Goal: Information Seeking & Learning: Learn about a topic

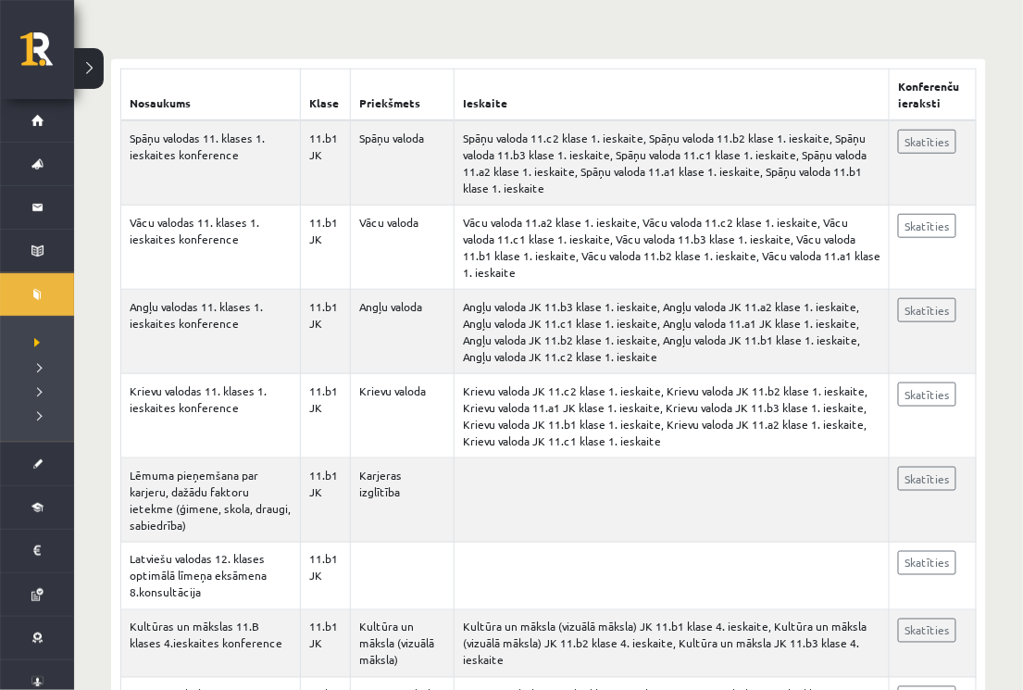
scroll to position [354, 0]
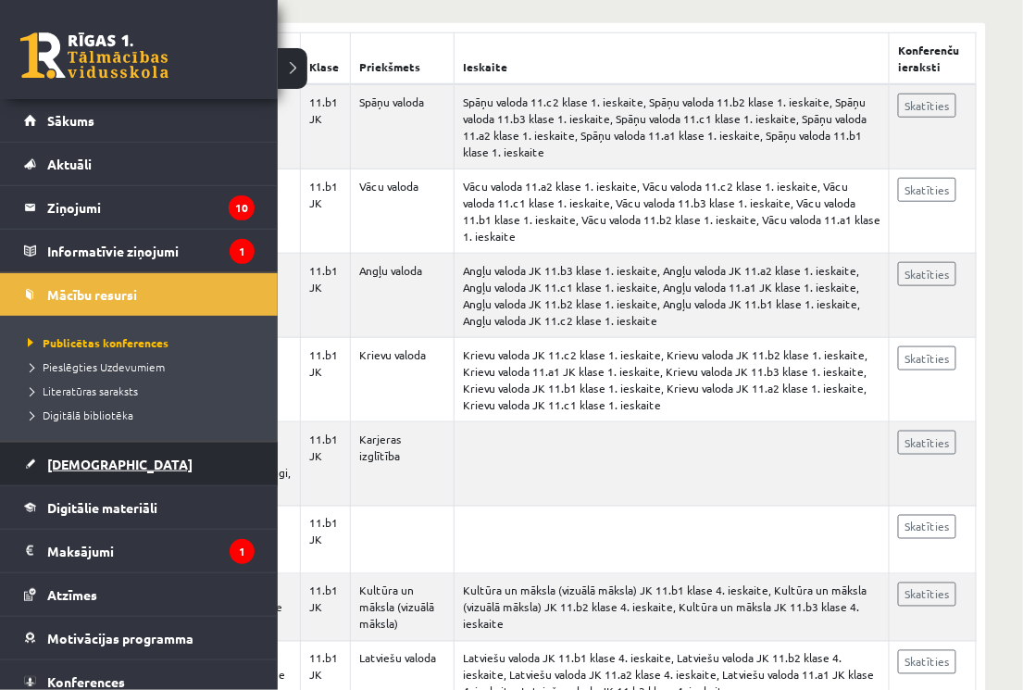
click at [81, 466] on span "[DEMOGRAPHIC_DATA]" at bounding box center [119, 464] width 145 height 17
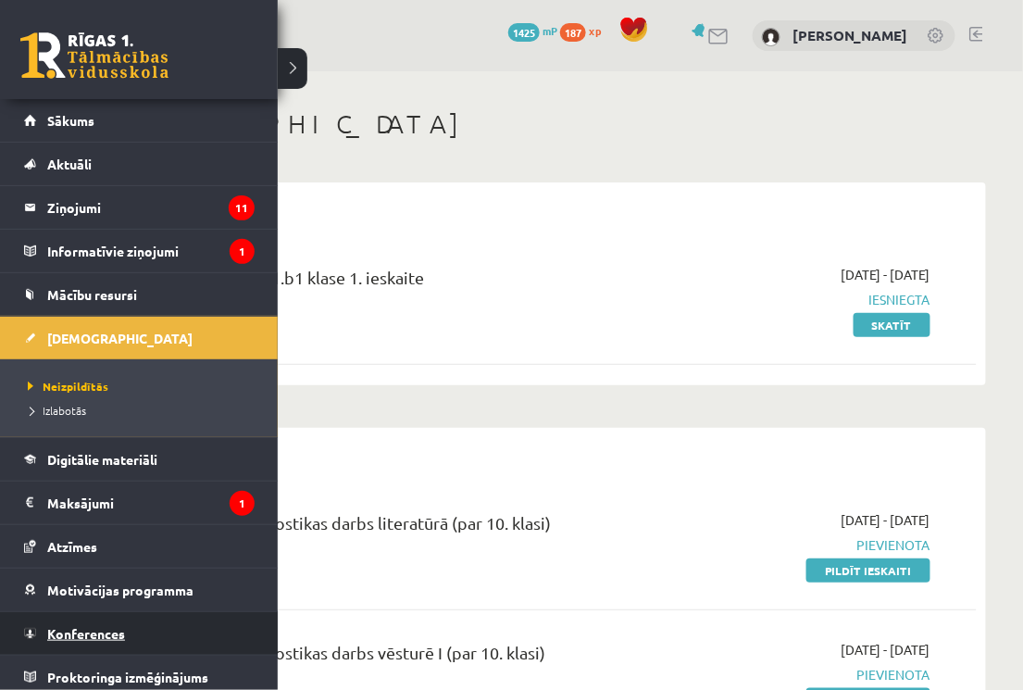
scroll to position [6, 0]
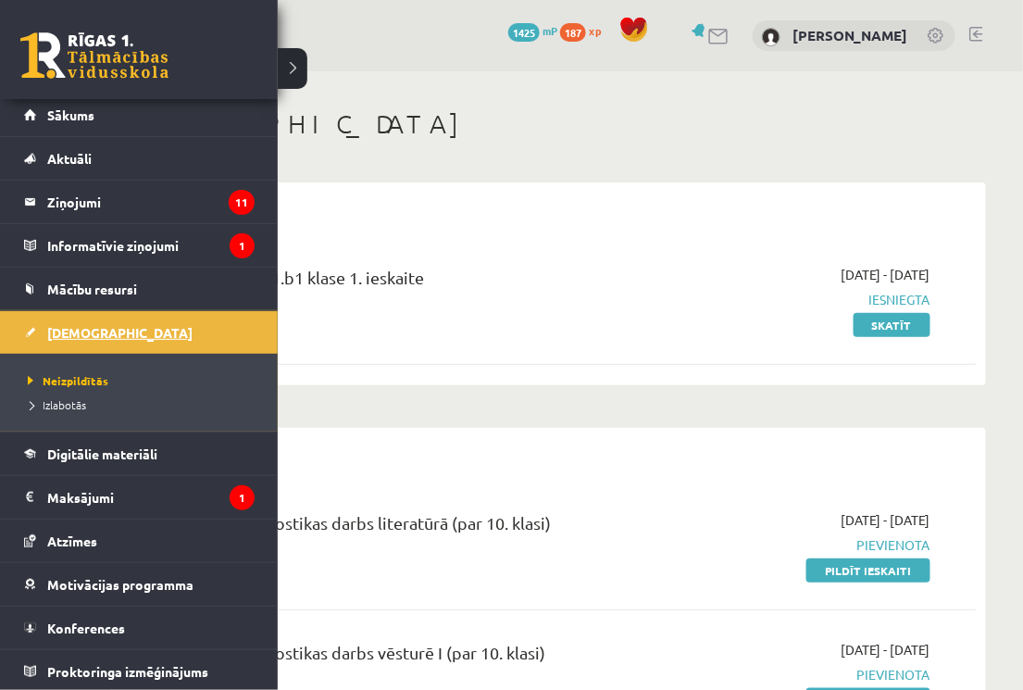
click at [66, 329] on span "[DEMOGRAPHIC_DATA]" at bounding box center [119, 332] width 145 height 17
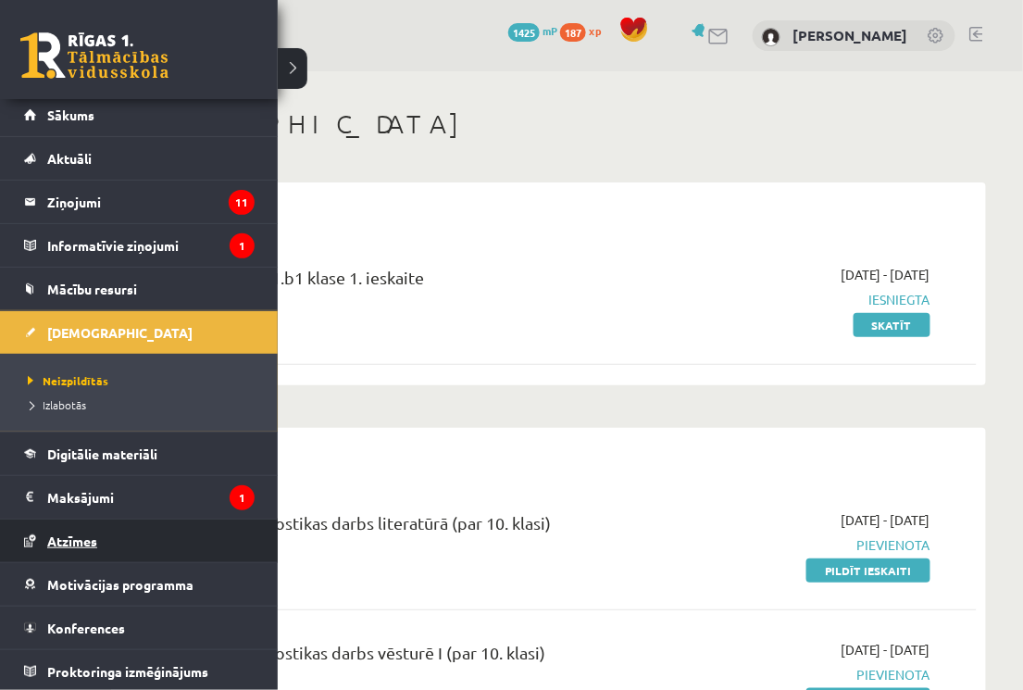
click at [51, 547] on link "Atzīmes" at bounding box center [139, 540] width 231 height 43
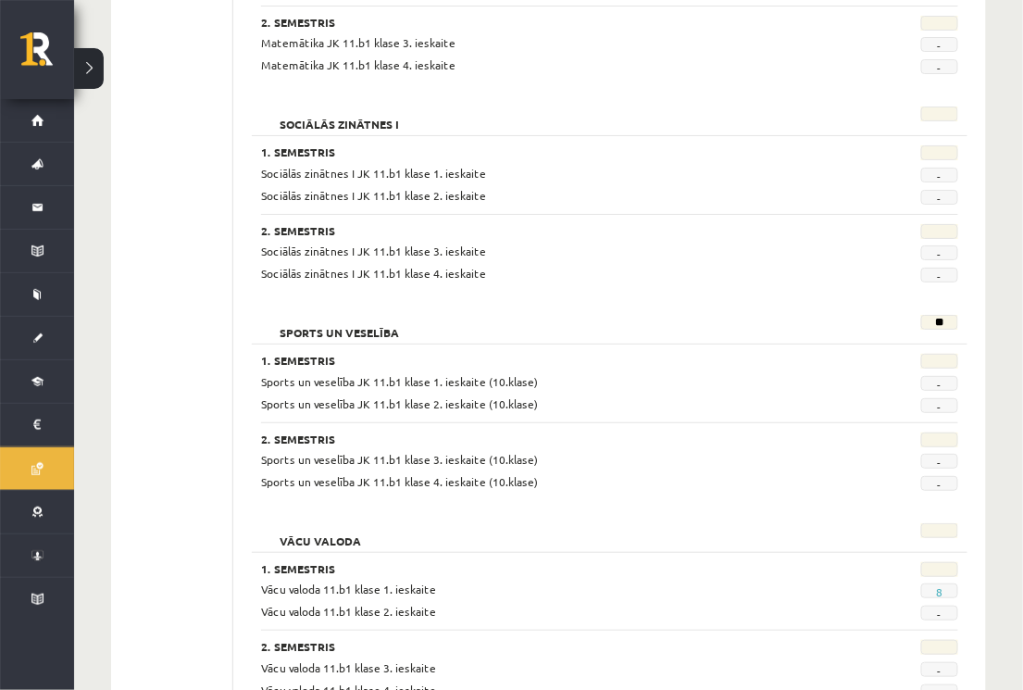
scroll to position [1739, 0]
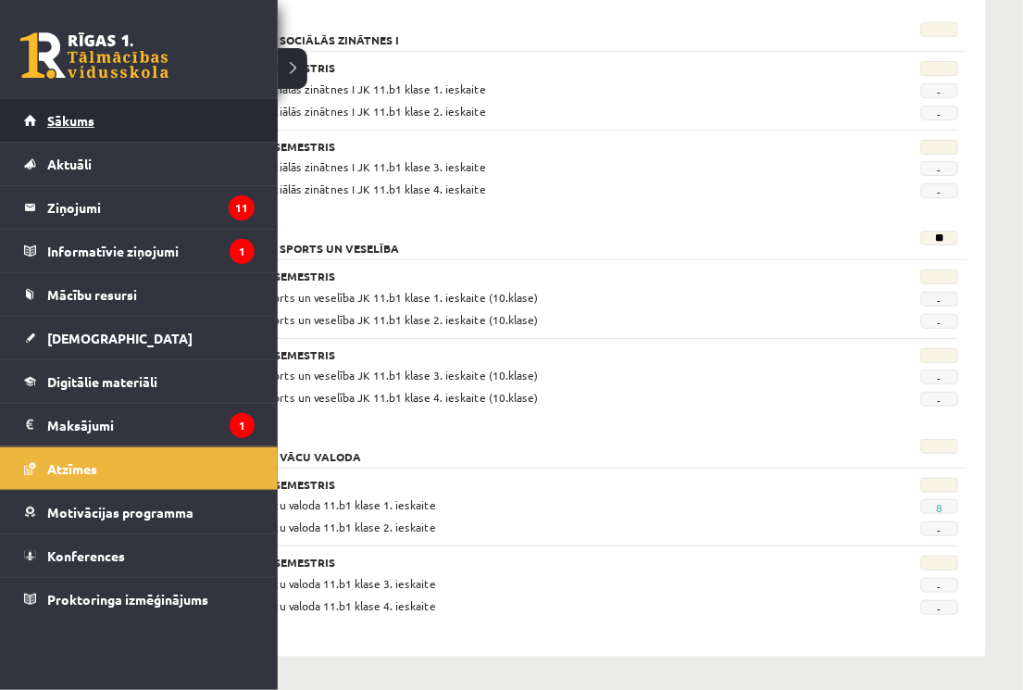
click at [62, 115] on span "Sākums" at bounding box center [70, 120] width 47 height 17
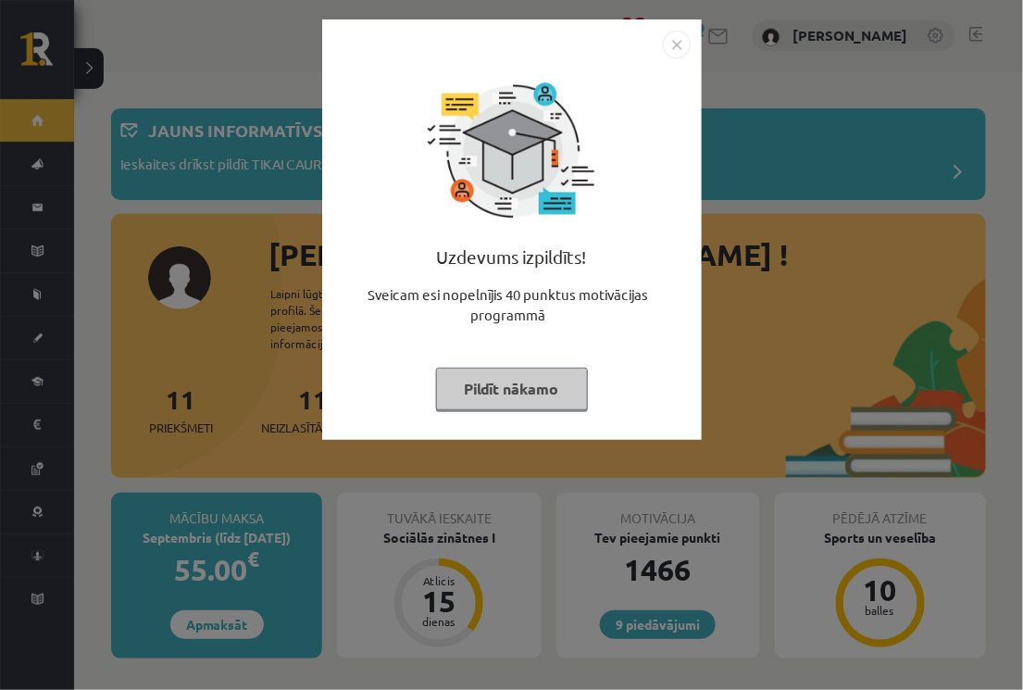
click at [674, 39] on img "Close" at bounding box center [677, 45] width 28 height 28
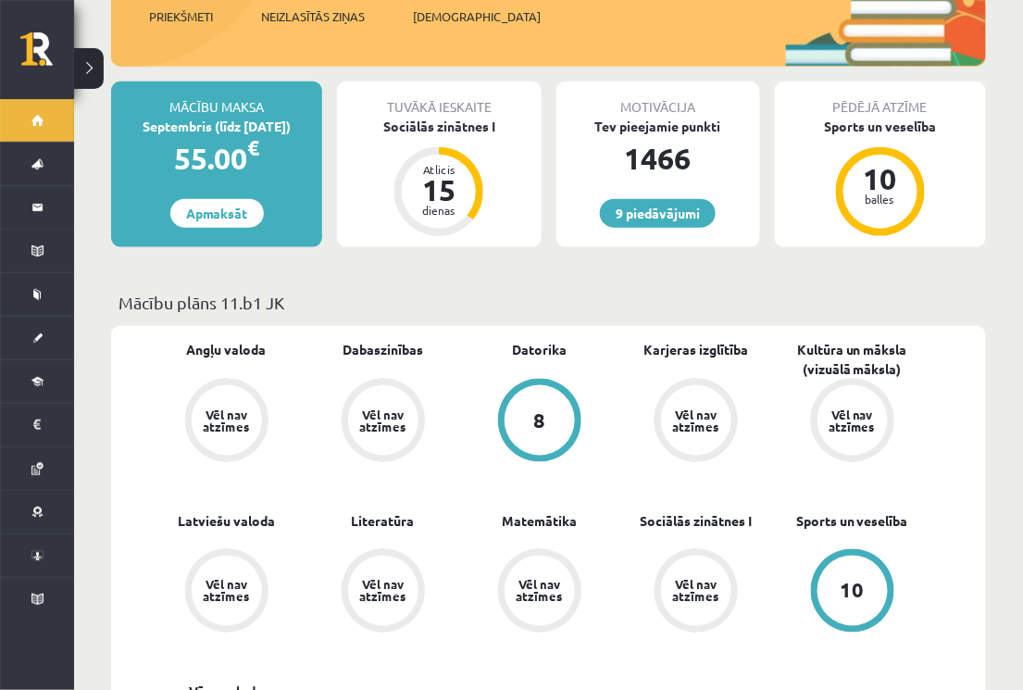
scroll to position [415, 0]
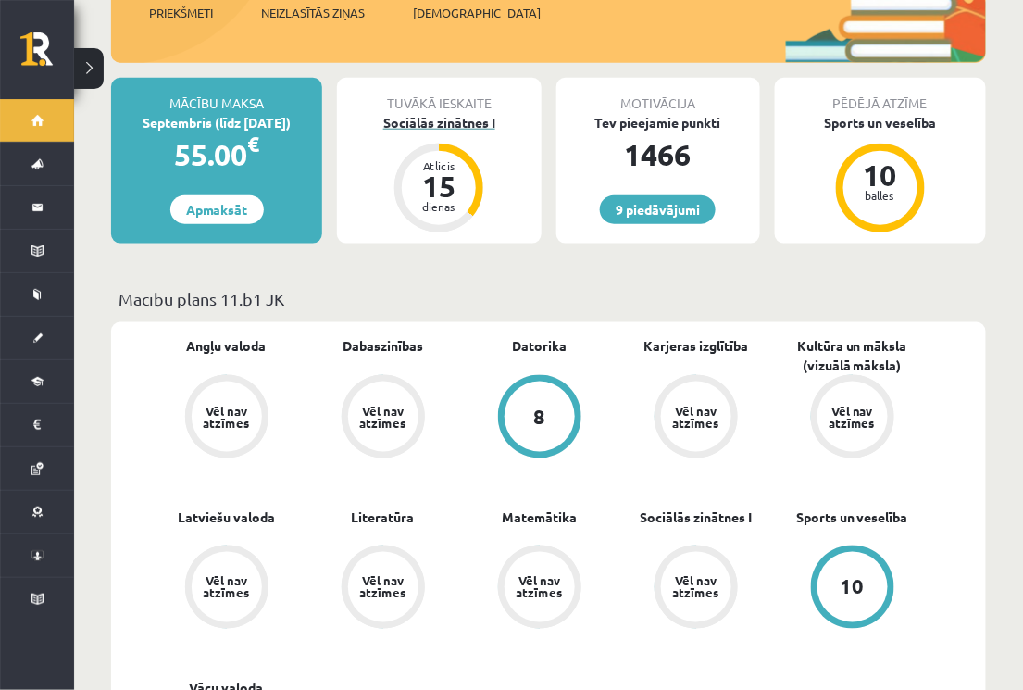
click at [464, 171] on div "15" at bounding box center [439, 186] width 56 height 30
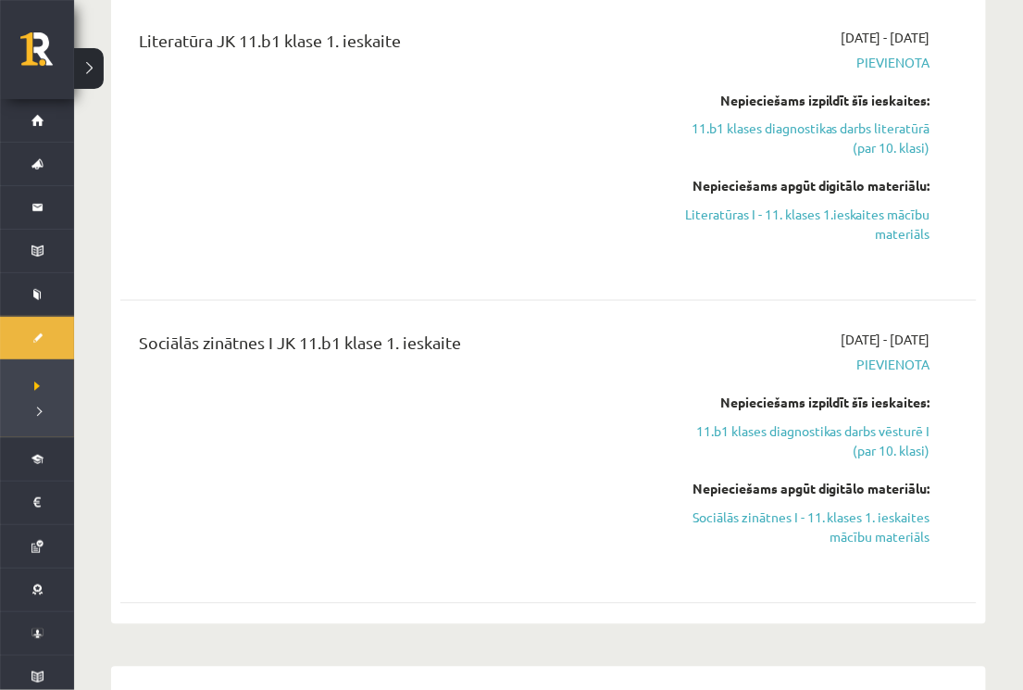
scroll to position [740, 0]
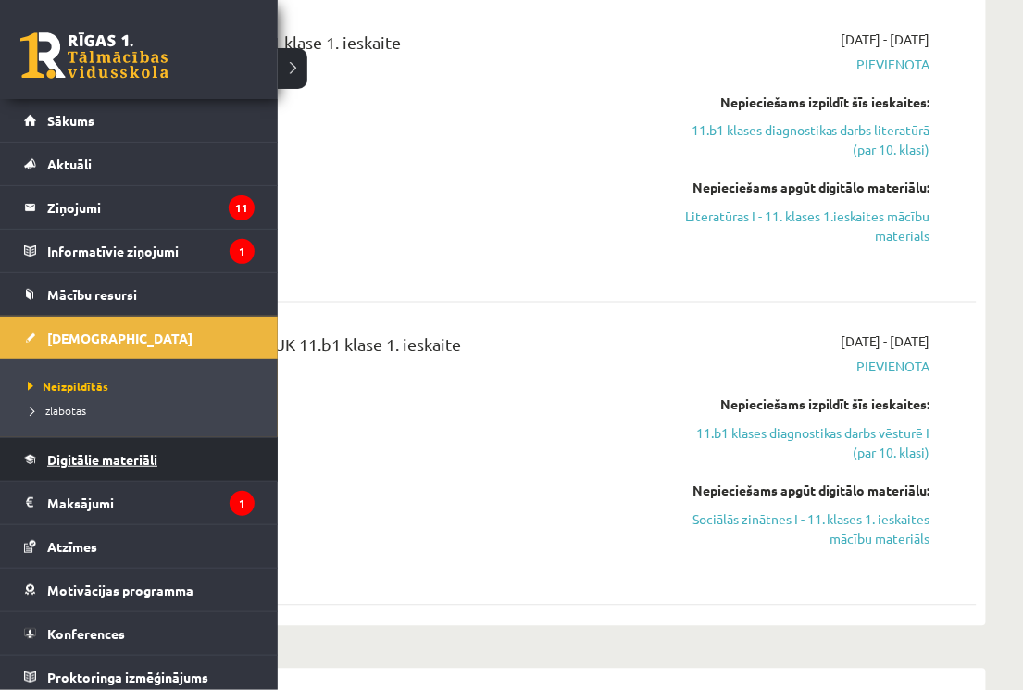
click at [73, 457] on span "Digitālie materiāli" at bounding box center [102, 459] width 110 height 17
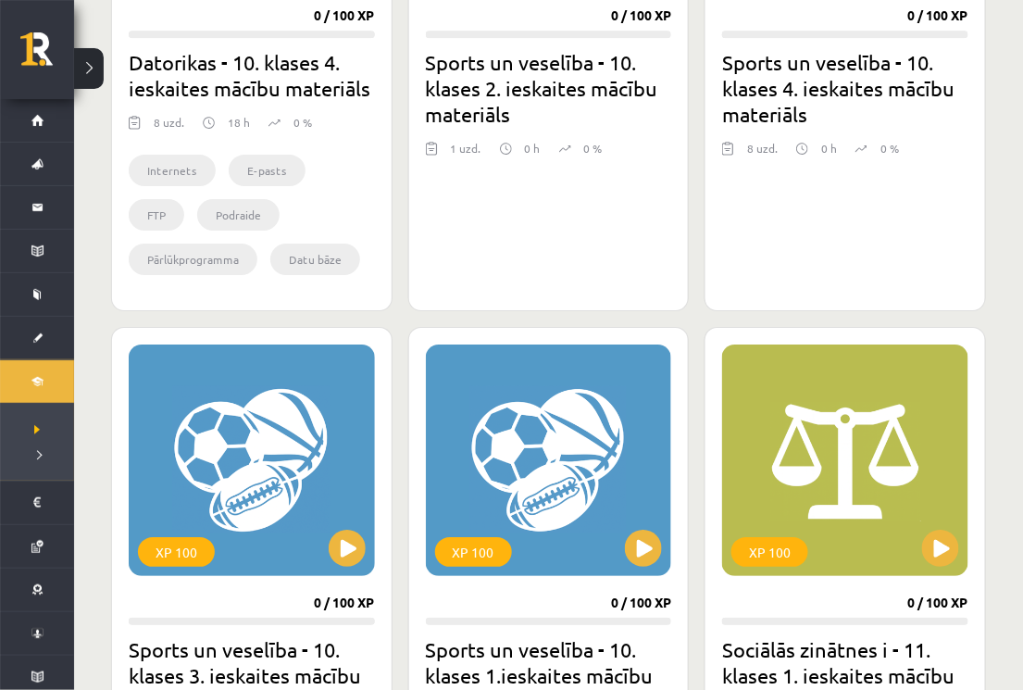
scroll to position [1377, 0]
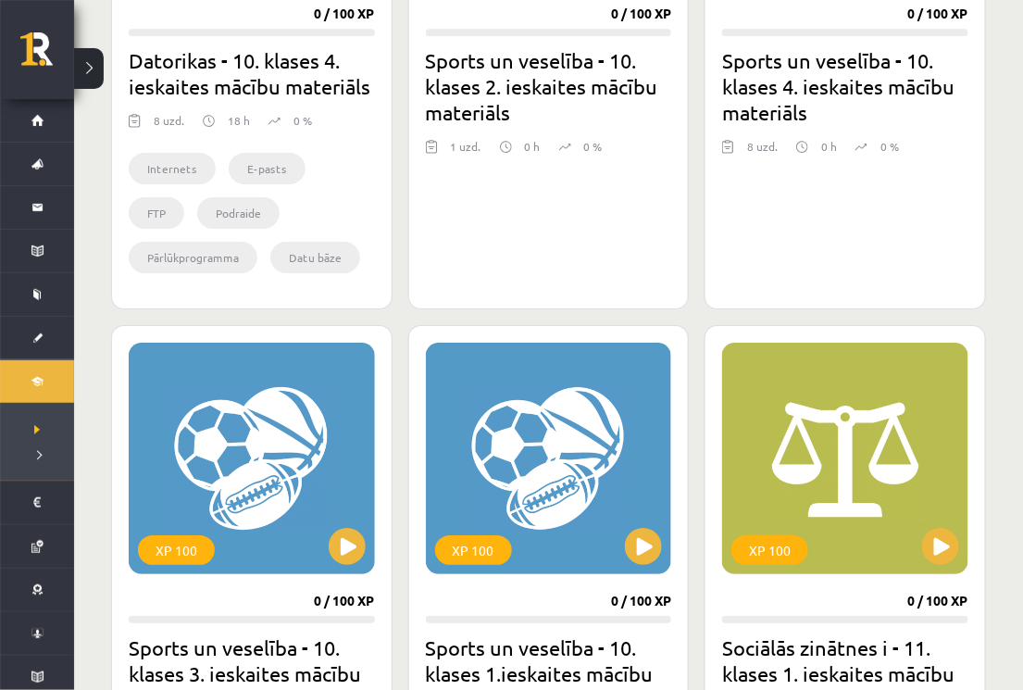
click at [544, 105] on h2 "Sports un veselība - 10. klases 2. ieskaites mācību materiāls" at bounding box center [549, 86] width 246 height 78
click at [517, 88] on h2 "Sports un veselība - 10. klases 2. ieskaites mācību materiāls" at bounding box center [549, 86] width 246 height 78
click at [466, 144] on div "1 uzd." at bounding box center [466, 152] width 31 height 28
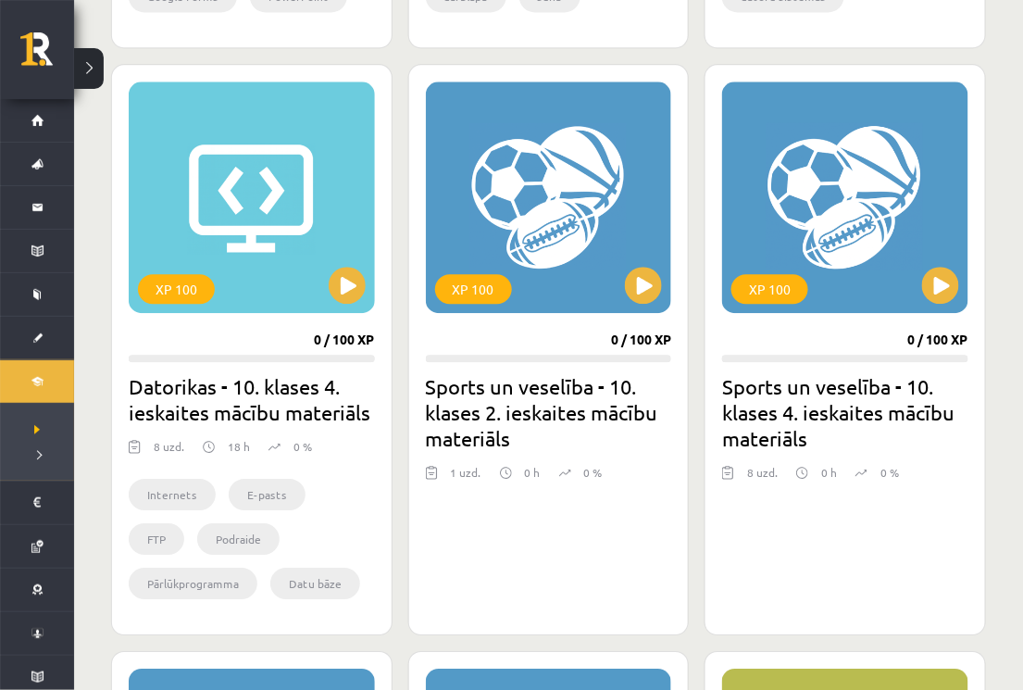
scroll to position [1045, 0]
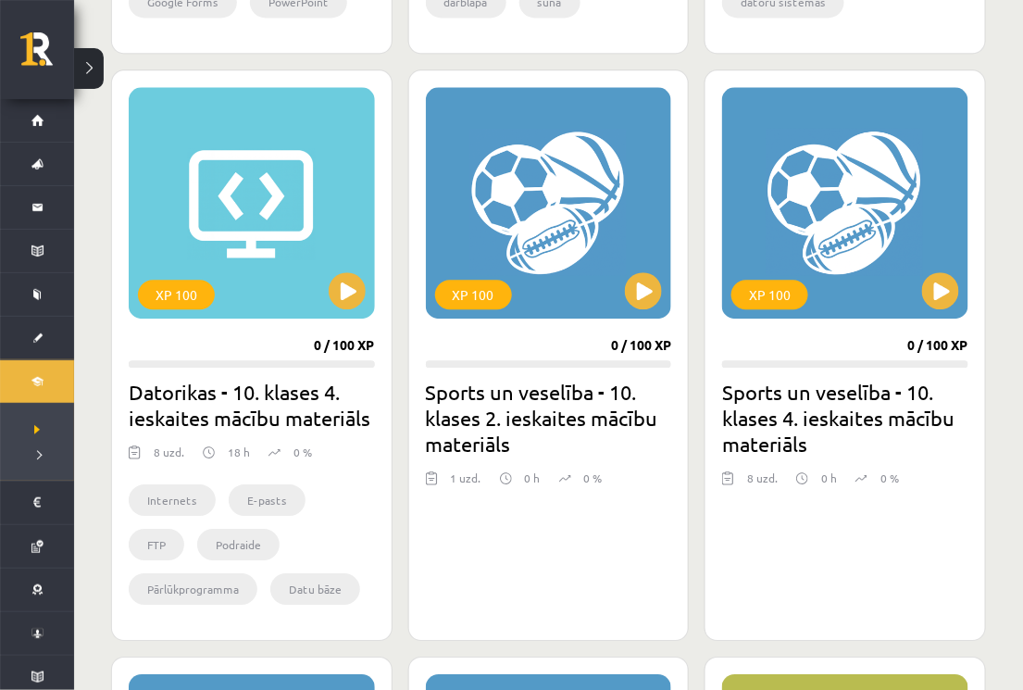
click at [543, 221] on div "XP 100" at bounding box center [549, 202] width 246 height 231
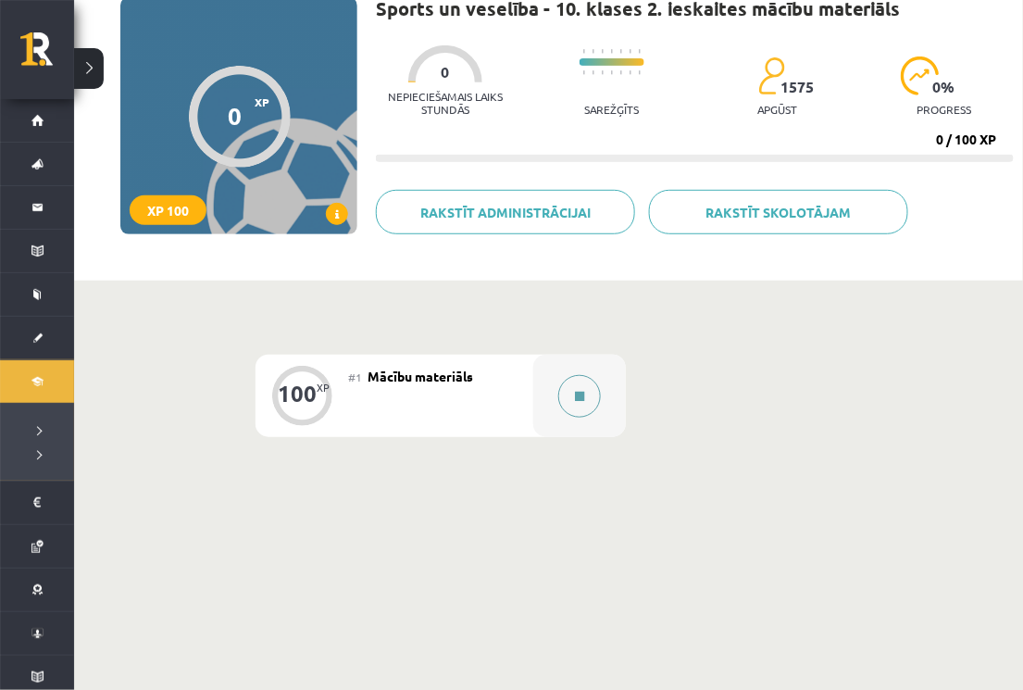
scroll to position [149, 0]
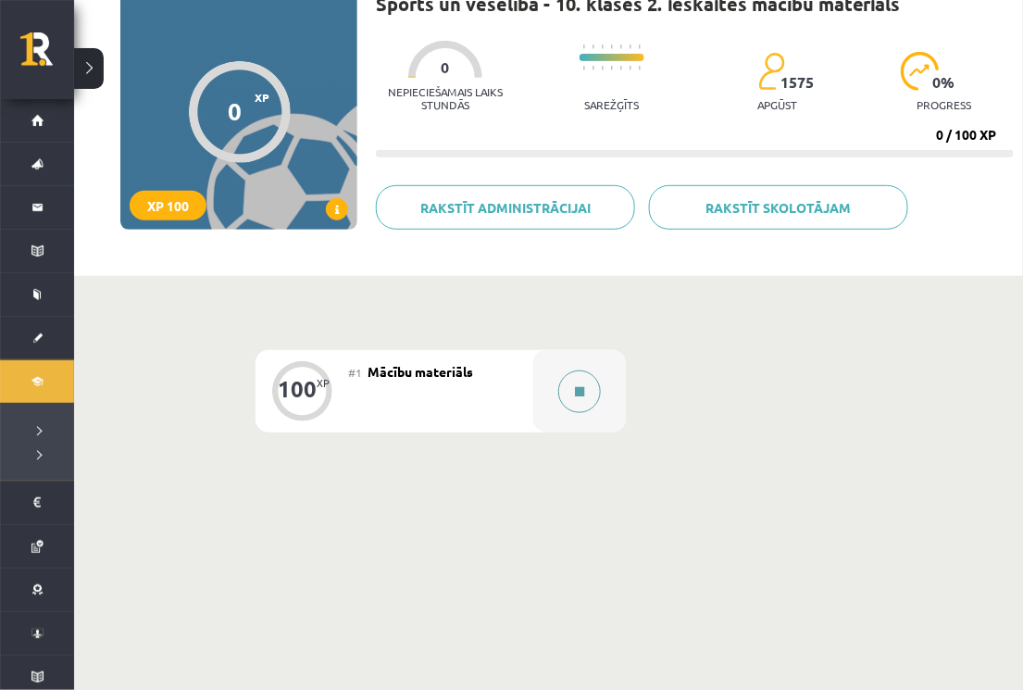
click at [578, 387] on icon at bounding box center [579, 391] width 9 height 11
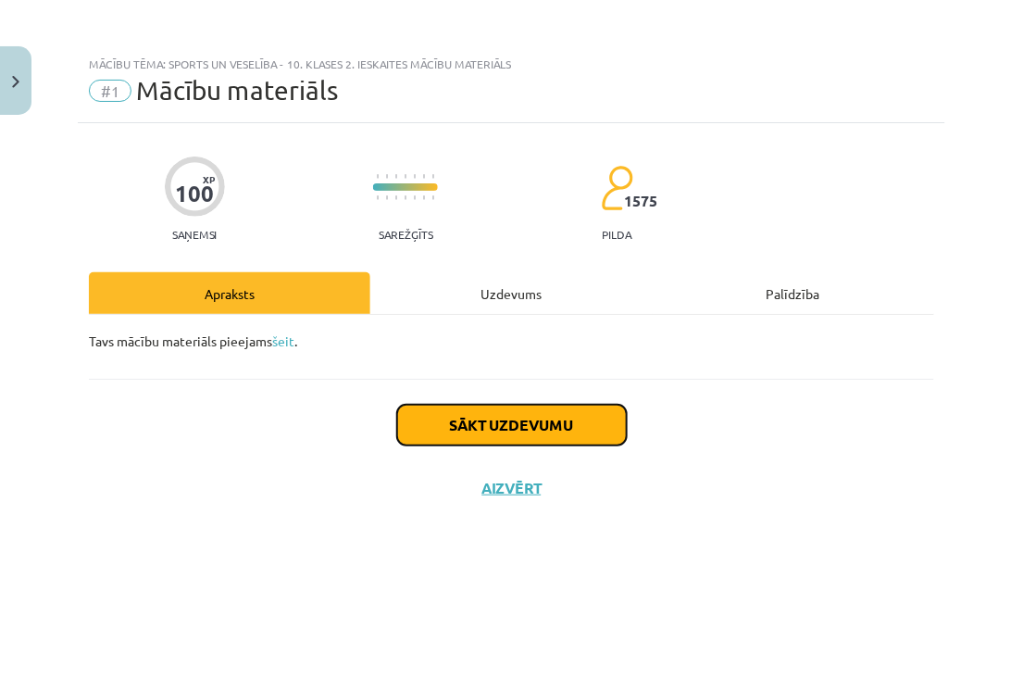
click at [524, 430] on button "Sākt uzdevumu" at bounding box center [512, 425] width 230 height 41
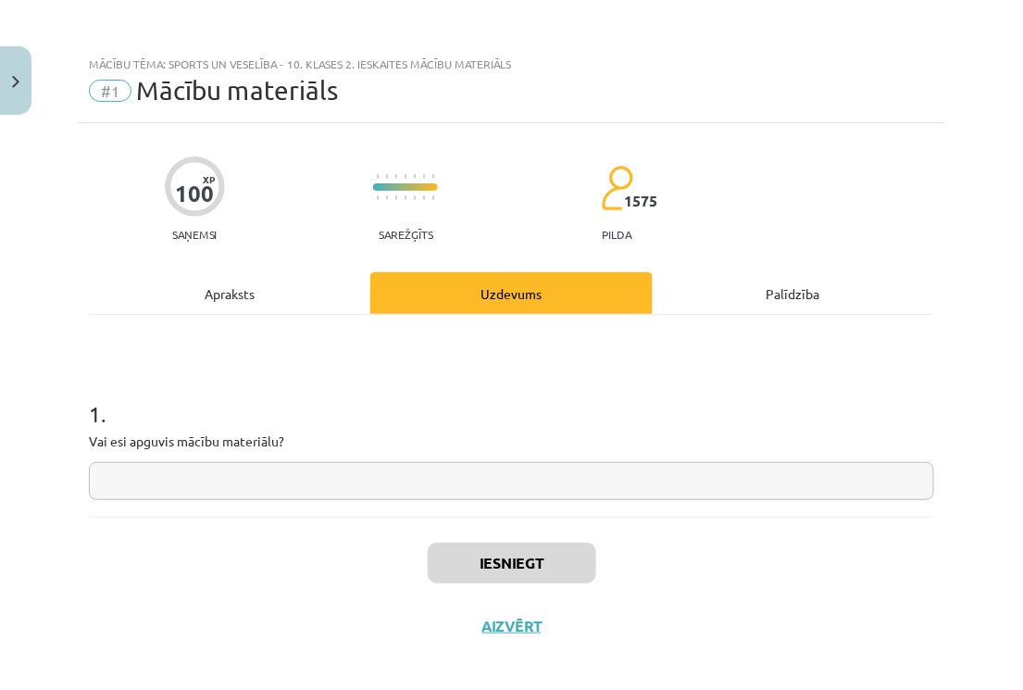
click at [274, 497] on input "text" at bounding box center [511, 481] width 845 height 38
drag, startPoint x: 281, startPoint y: 443, endPoint x: 69, endPoint y: 436, distance: 213.1
click at [69, 436] on div "Mācību tēma: Sports un veselība - 10. klases 2. ieskaites mācību materiāls #1 M…" at bounding box center [511, 345] width 1023 height 690
click at [56, 408] on div at bounding box center [56, 408] width 0 height 0
click at [512, 403] on h1 "1 ." at bounding box center [511, 397] width 845 height 57
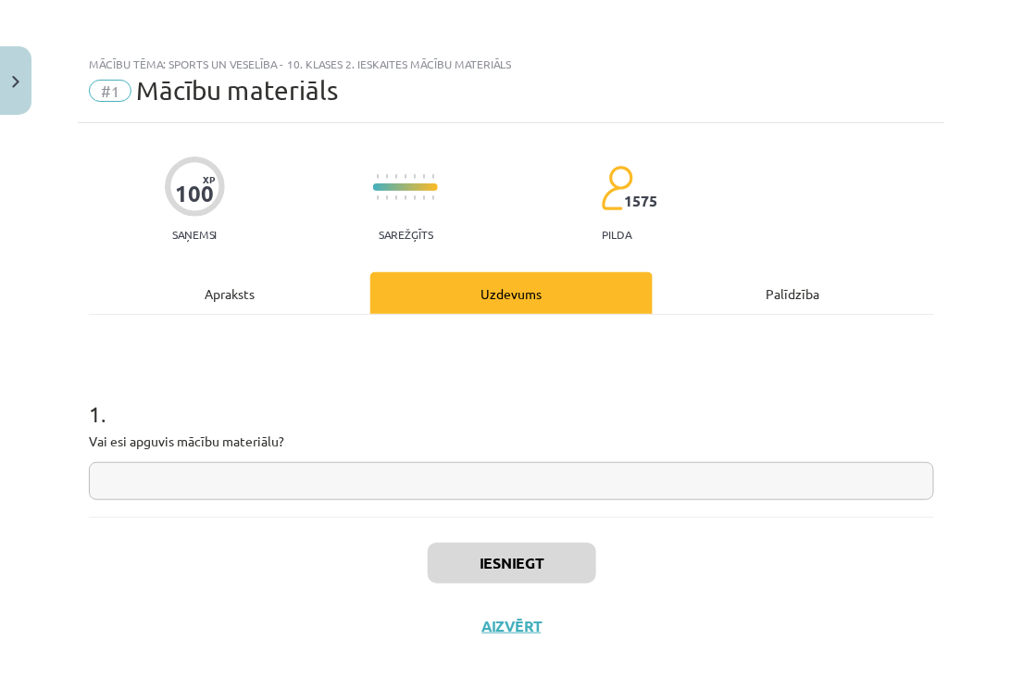
click at [304, 475] on input "text" at bounding box center [511, 481] width 845 height 38
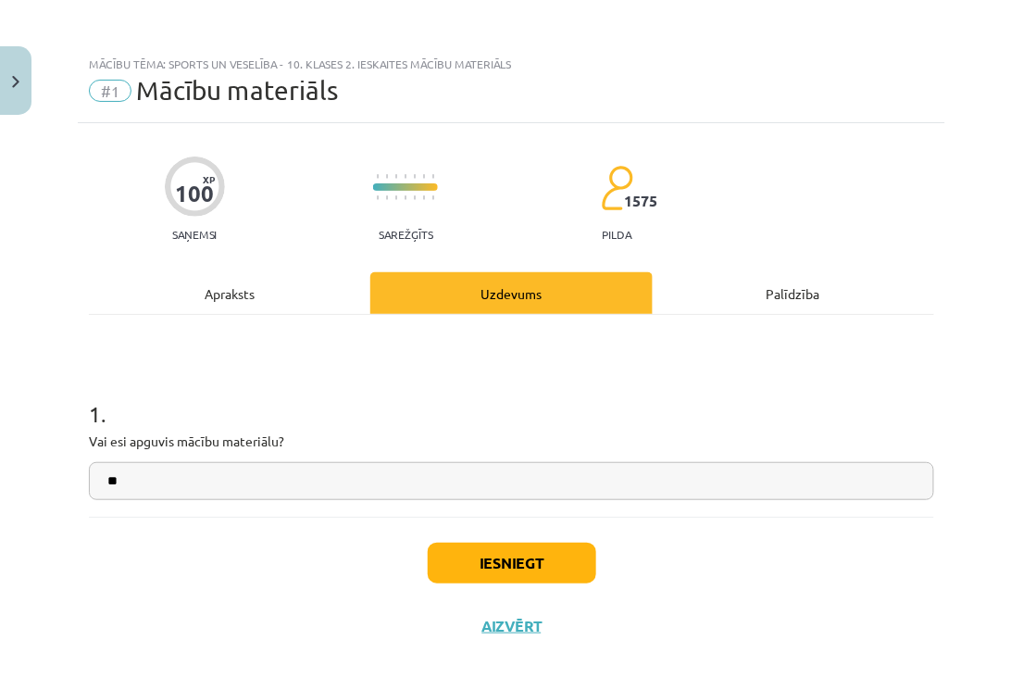
type input "**"
click at [527, 564] on button "Iesniegt" at bounding box center [512, 563] width 169 height 41
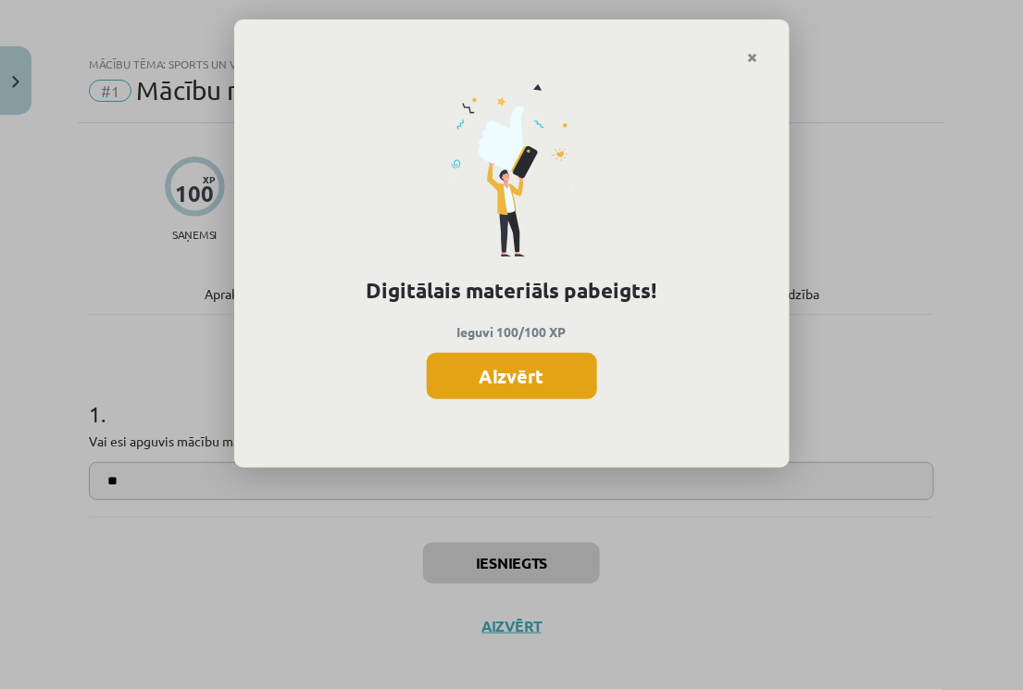
click at [520, 381] on button "Aizvērt" at bounding box center [512, 376] width 170 height 46
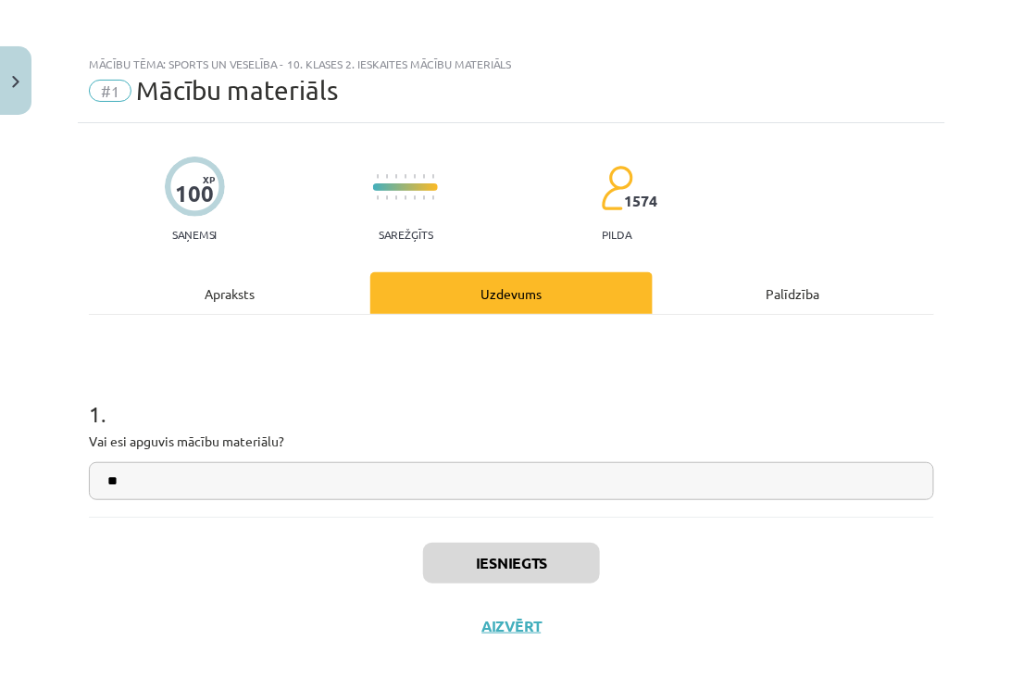
click at [246, 296] on div "Apraksts" at bounding box center [229, 293] width 281 height 42
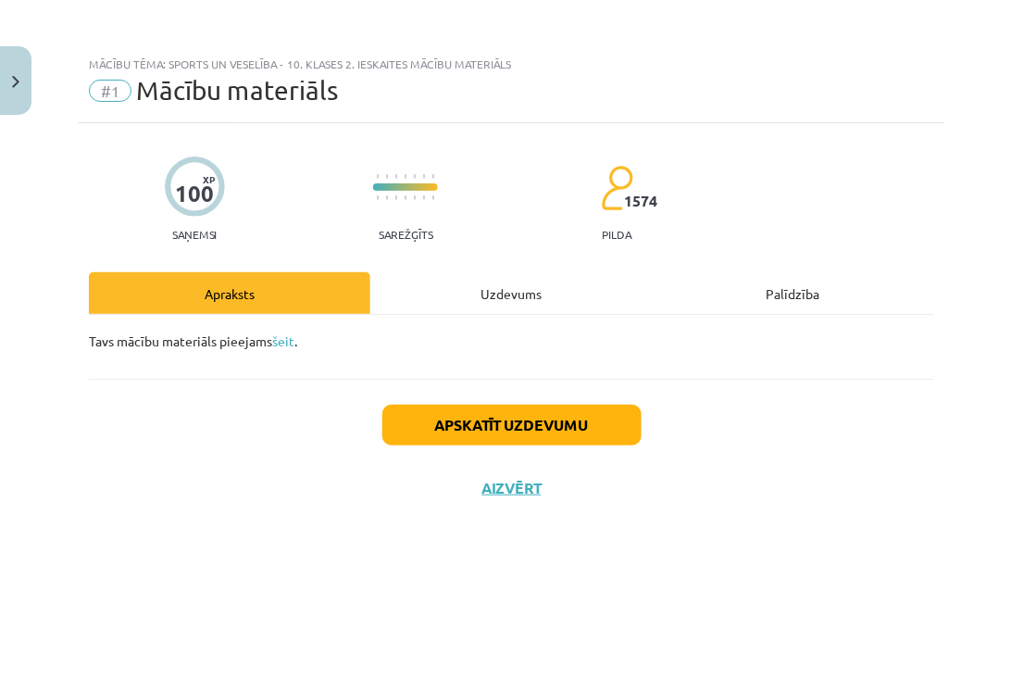
click at [470, 291] on div "Uzdevums" at bounding box center [510, 293] width 281 height 42
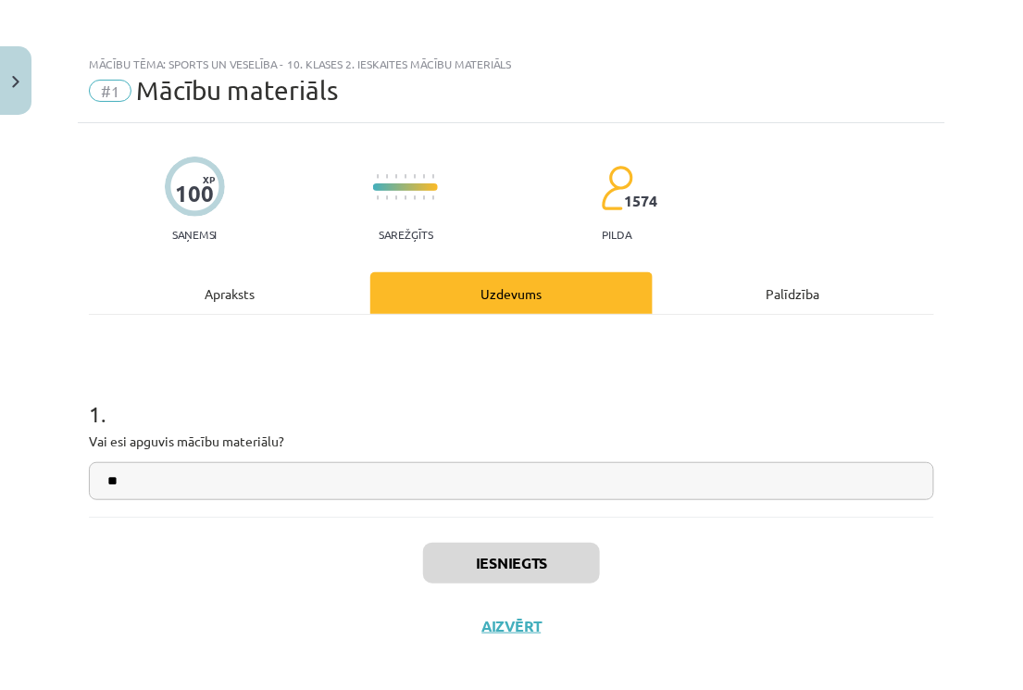
click at [797, 294] on div "Palīdzība" at bounding box center [793, 293] width 281 height 42
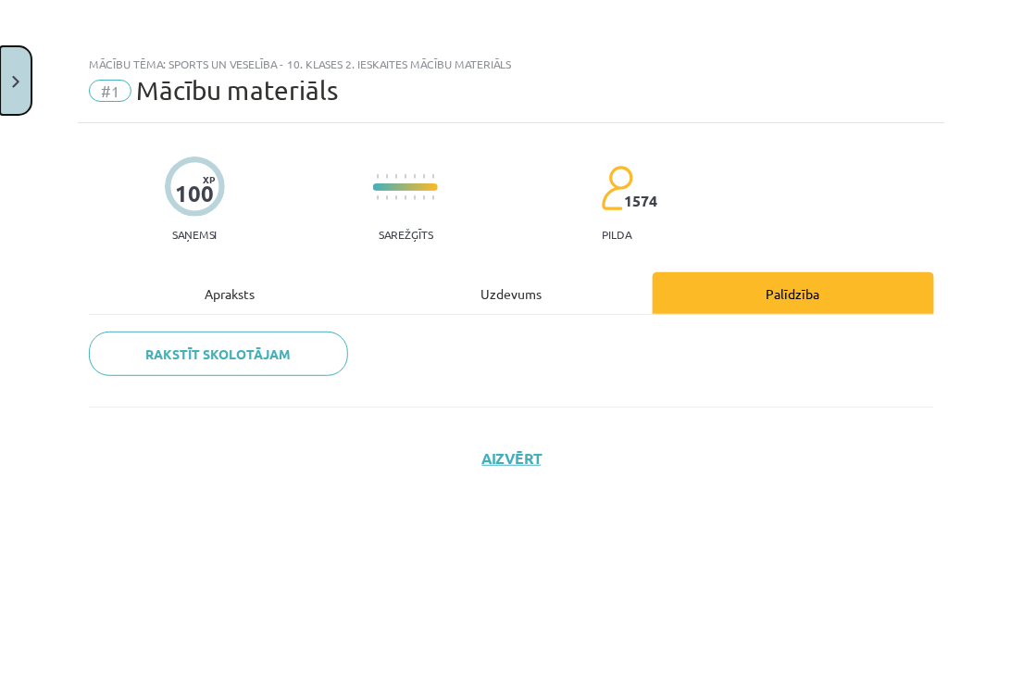
click at [8, 82] on button "Close" at bounding box center [15, 80] width 31 height 69
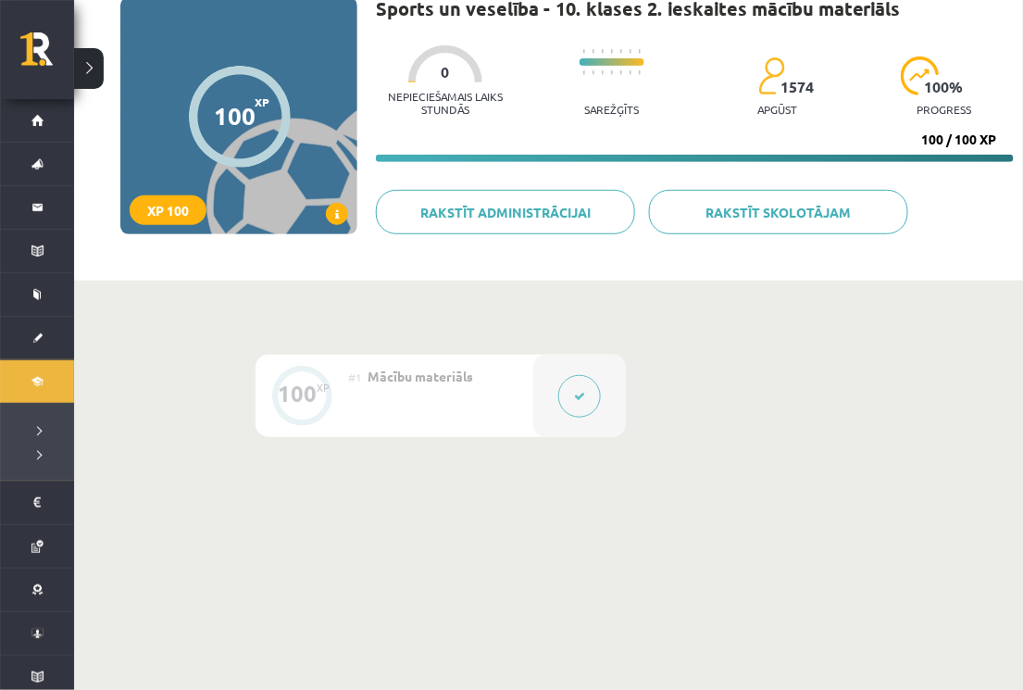
scroll to position [67, 0]
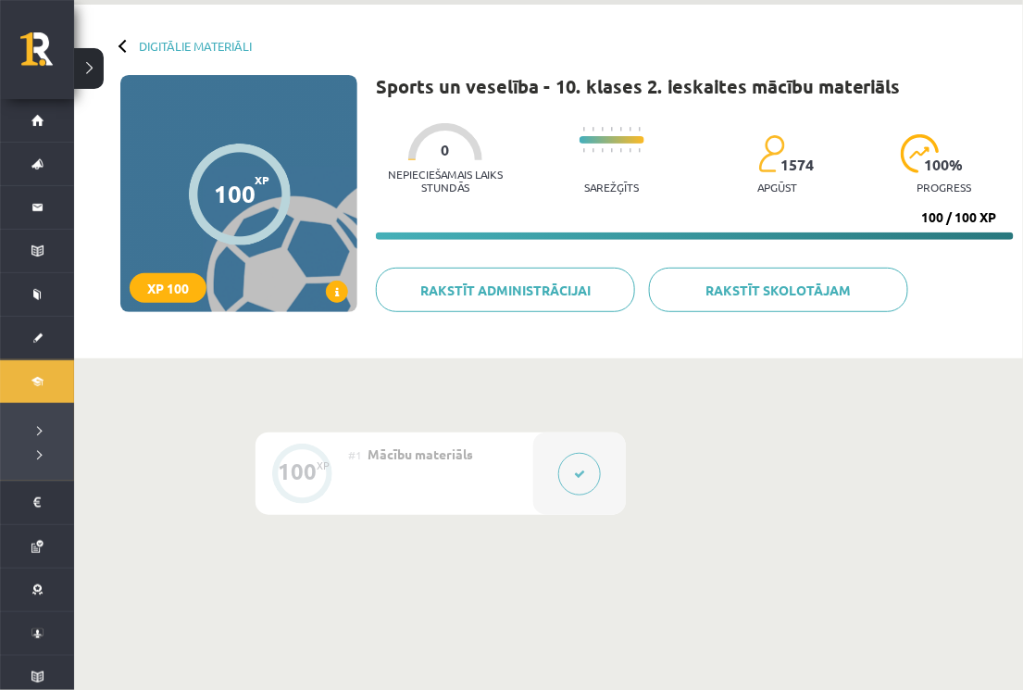
click at [124, 44] on div at bounding box center [125, 45] width 13 height 13
click at [121, 44] on div at bounding box center [125, 45] width 13 height 13
click at [420, 348] on div "Digitālie materiāli 100 XP XP 100 100 / 100 XP Sports un veselība - 10. klases …" at bounding box center [548, 182] width 949 height 354
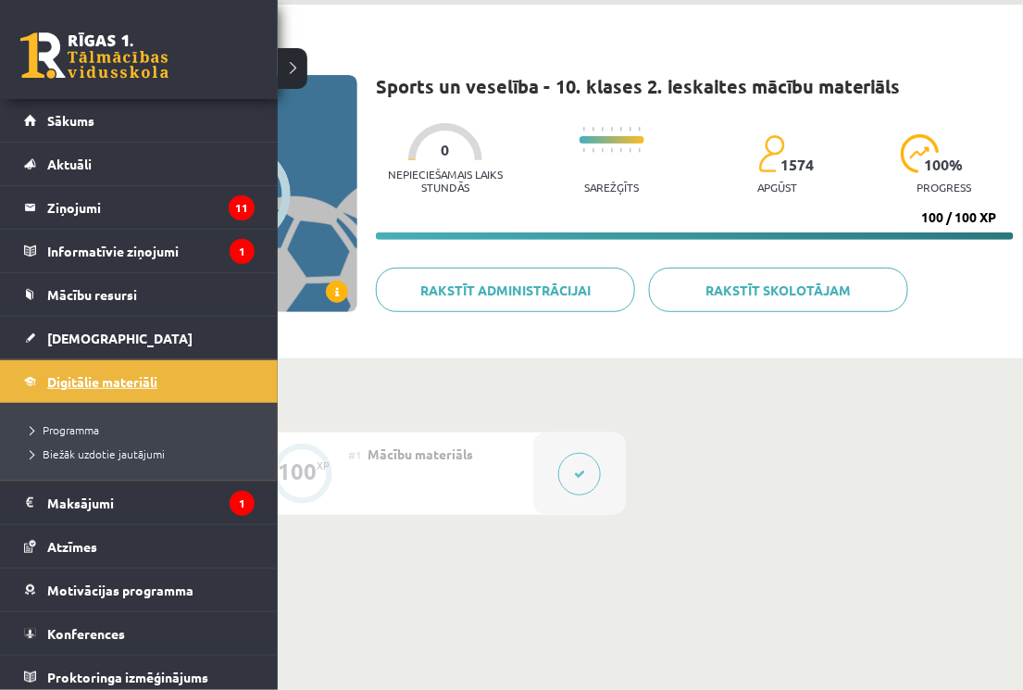
click at [67, 385] on span "Digitālie materiāli" at bounding box center [102, 381] width 110 height 17
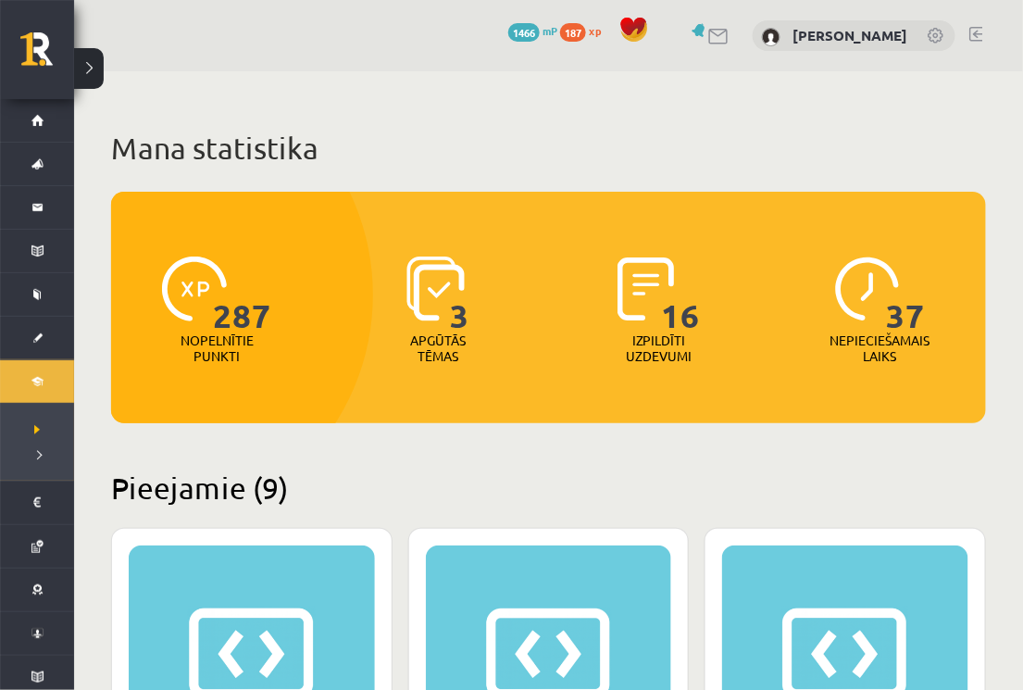
click at [443, 415] on div "287 Nopelnītie punkti 3 Apgūtās tēmas 16 Izpildīti uzdevumi 37 Nepieciešamais l…" at bounding box center [548, 307] width 875 height 231
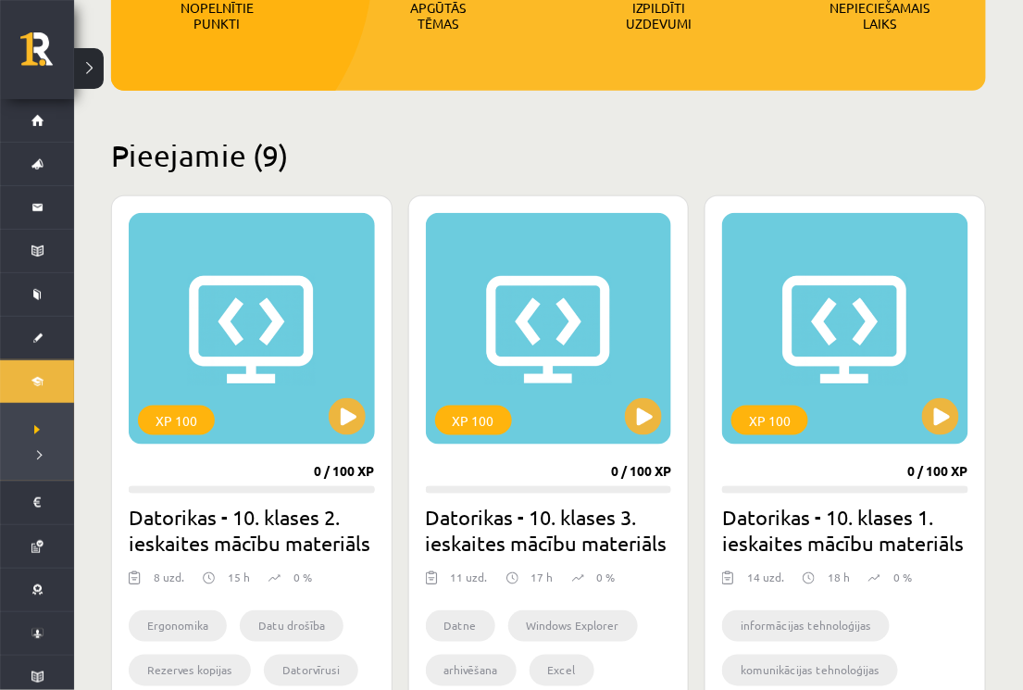
scroll to position [381, 0]
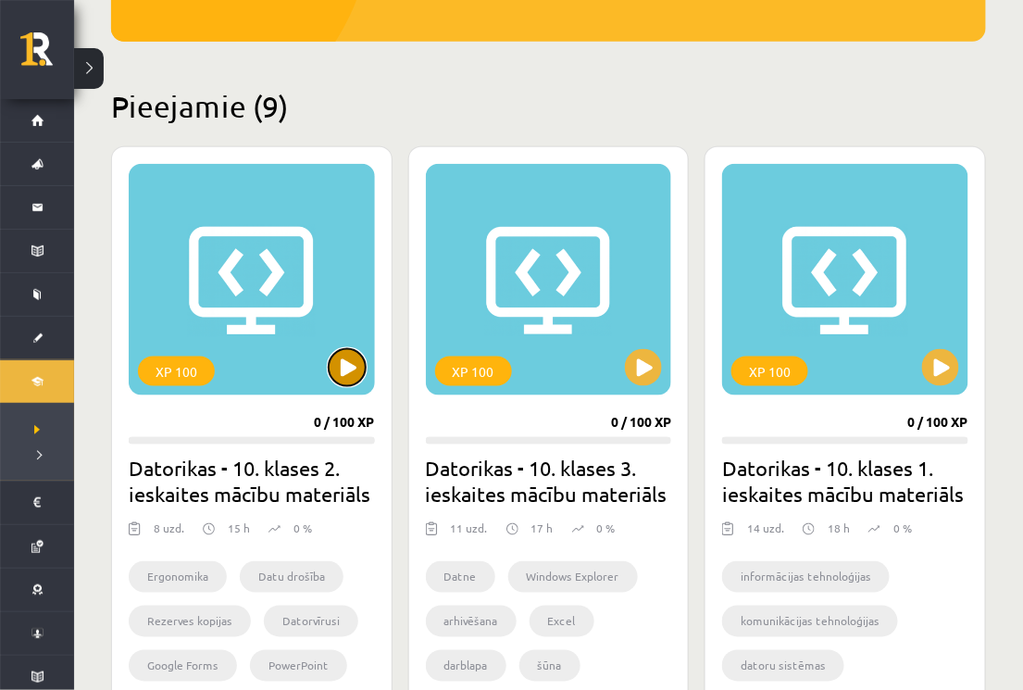
click at [340, 369] on button at bounding box center [347, 367] width 37 height 37
click at [280, 232] on div "XP 100" at bounding box center [252, 279] width 246 height 231
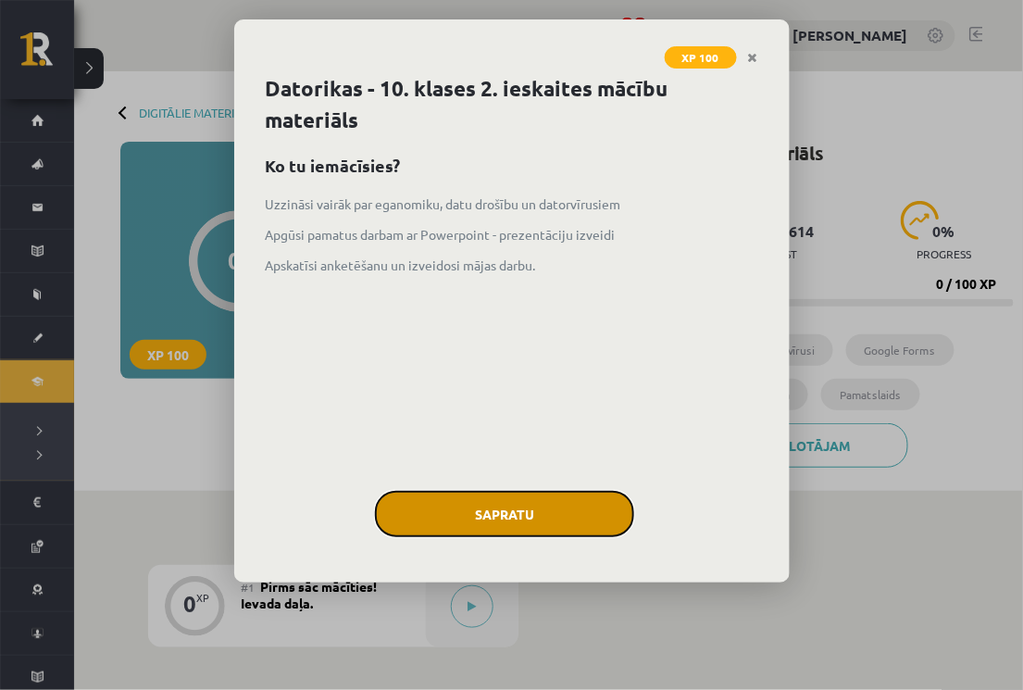
click at [506, 518] on button "Sapratu" at bounding box center [504, 514] width 259 height 46
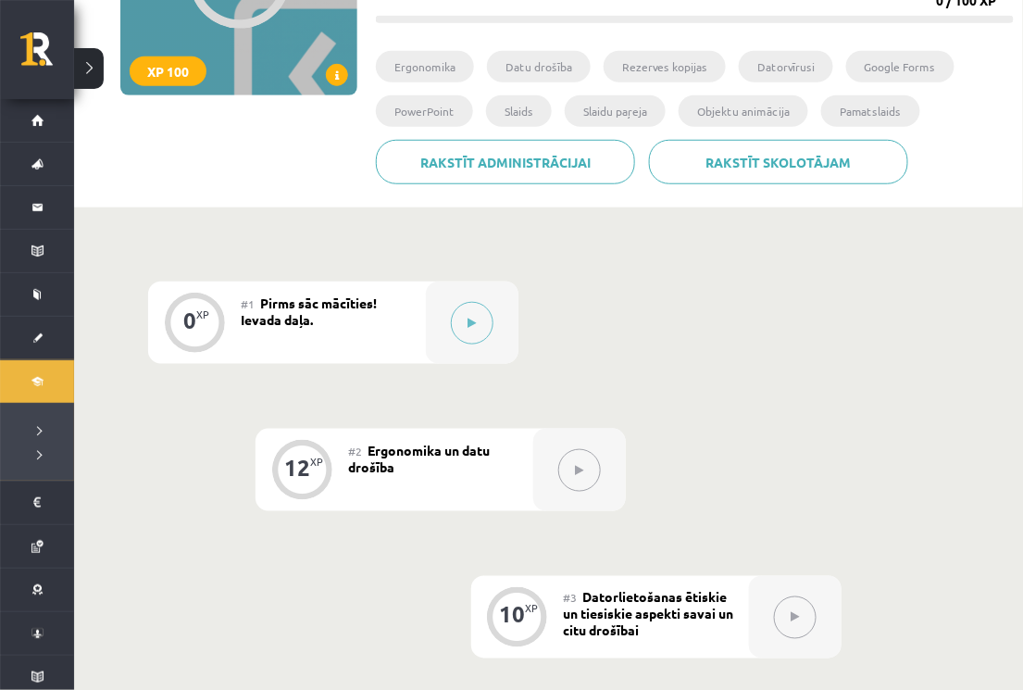
scroll to position [270, 0]
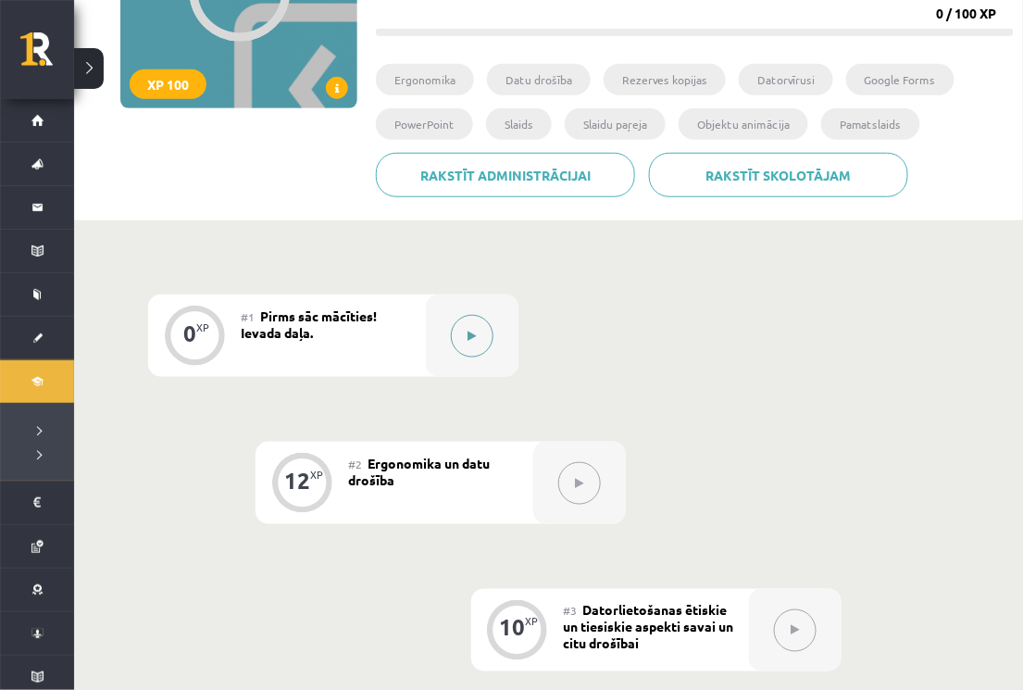
click at [478, 336] on button at bounding box center [472, 336] width 43 height 43
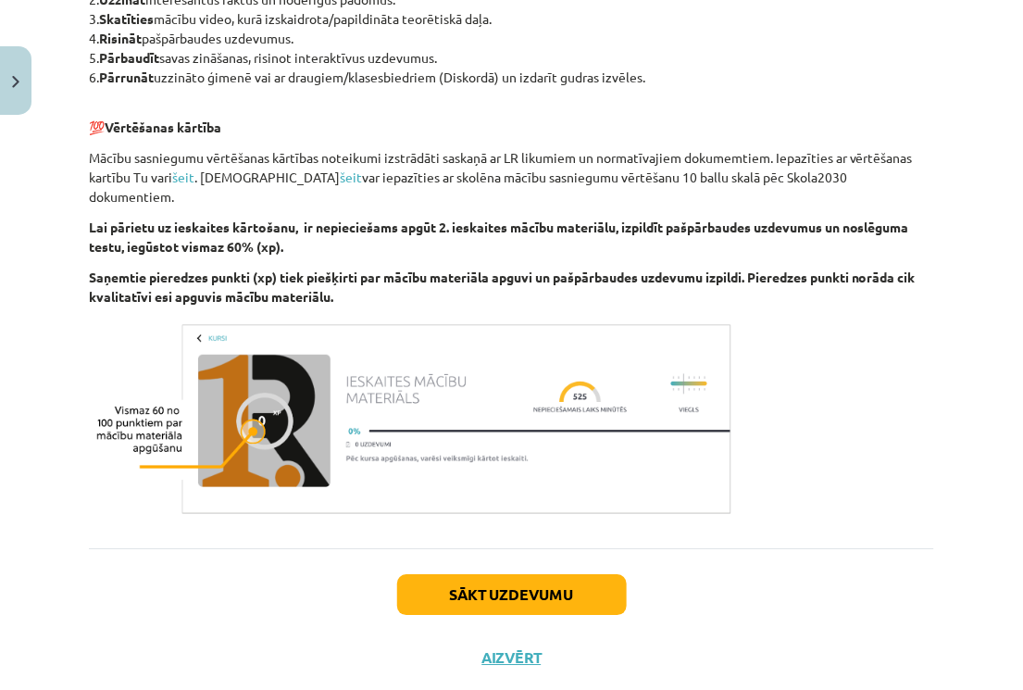
scroll to position [1027, 0]
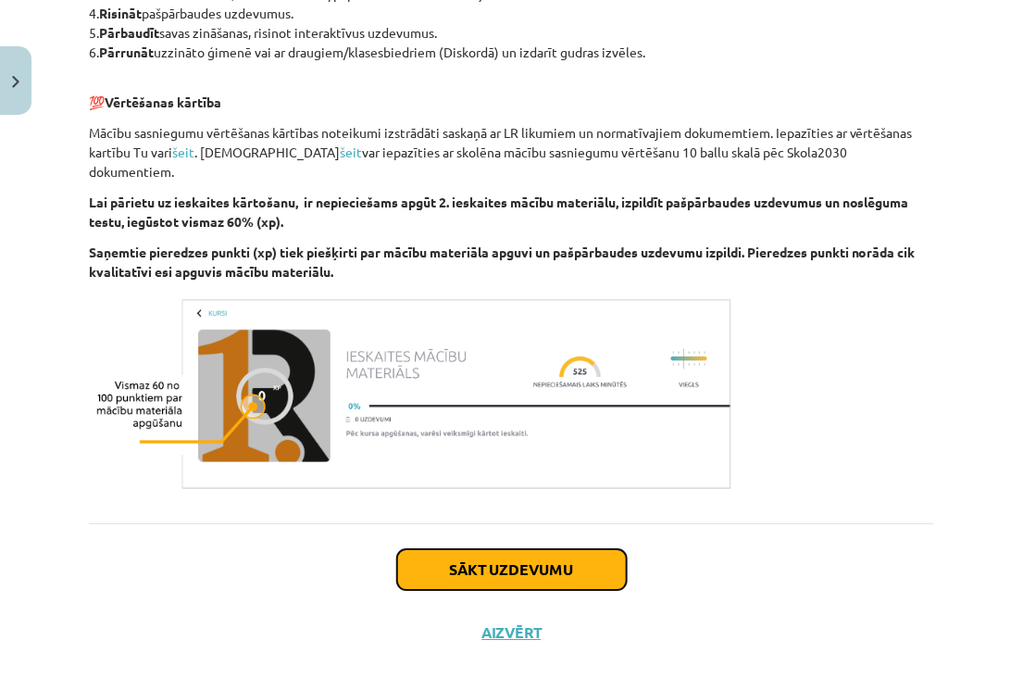
click at [543, 549] on button "Sākt uzdevumu" at bounding box center [512, 569] width 230 height 41
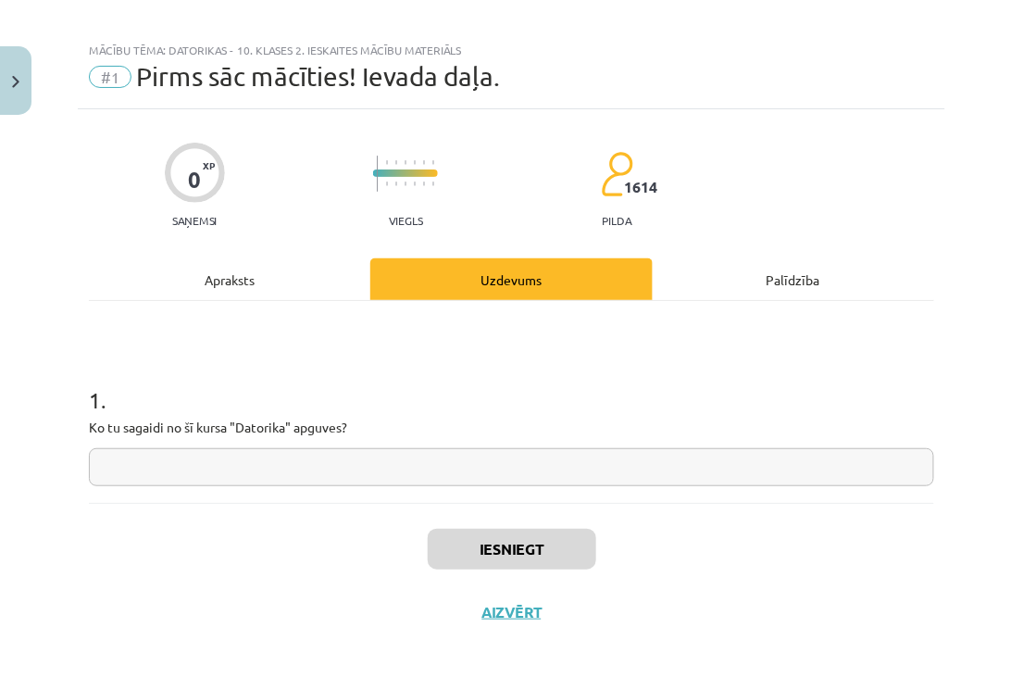
scroll to position [13, 0]
click at [302, 469] on input "text" at bounding box center [511, 468] width 845 height 38
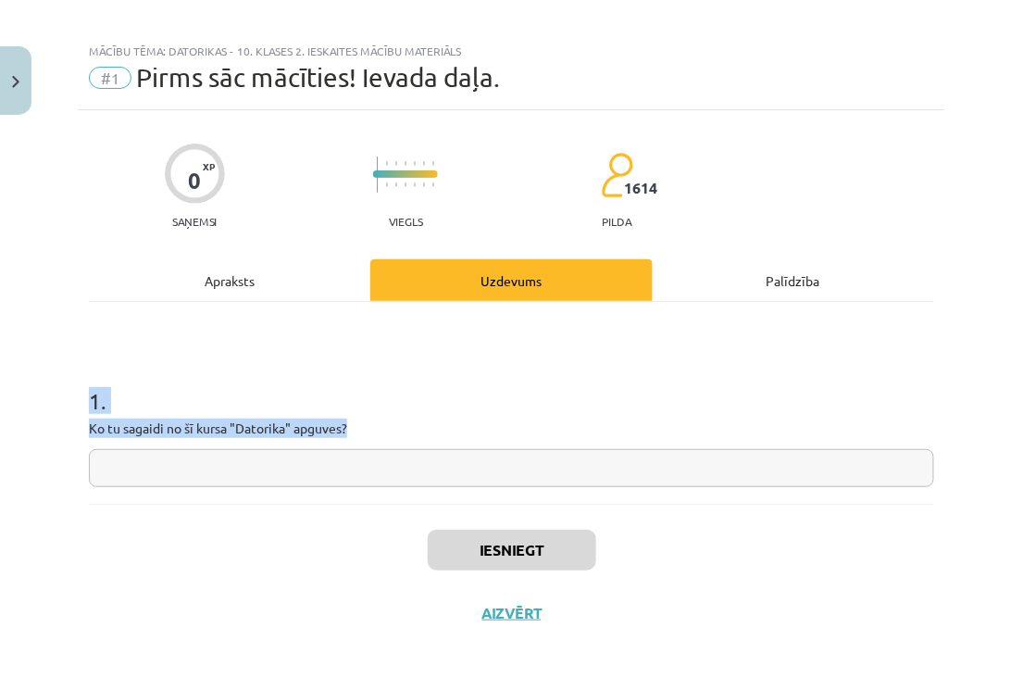
drag, startPoint x: 353, startPoint y: 423, endPoint x: 49, endPoint y: 409, distance: 304.0
click at [49, 409] on div "Mācību tēma: Datorikas - 10. klases 2. ieskaites mācību materiāls #1 Pirms sāc …" at bounding box center [511, 345] width 1023 height 690
click at [37, 362] on div at bounding box center [37, 362] width 0 height 0
click at [520, 394] on h1 "1 ." at bounding box center [511, 384] width 845 height 57
click at [371, 487] on div "1 . Ko tu sagaidi no šī kursa "Datorika" apguves?" at bounding box center [511, 403] width 845 height 202
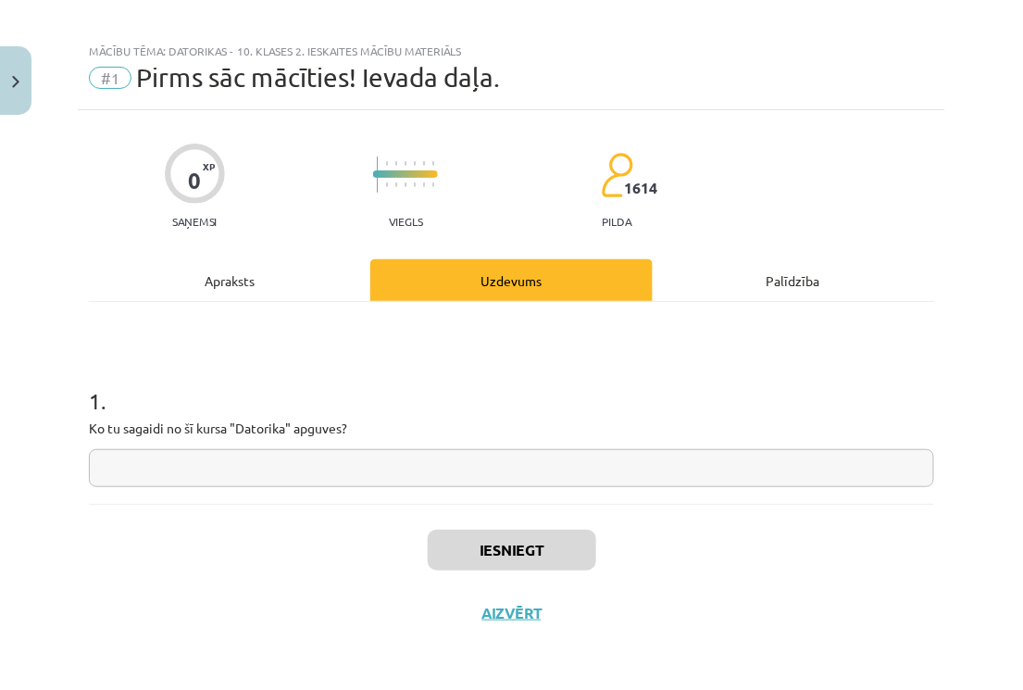
click at [369, 469] on input "text" at bounding box center [511, 468] width 845 height 38
drag, startPoint x: 131, startPoint y: 466, endPoint x: 92, endPoint y: 468, distance: 39.9
click at [92, 467] on input "*" at bounding box center [511, 468] width 845 height 38
paste input "**********"
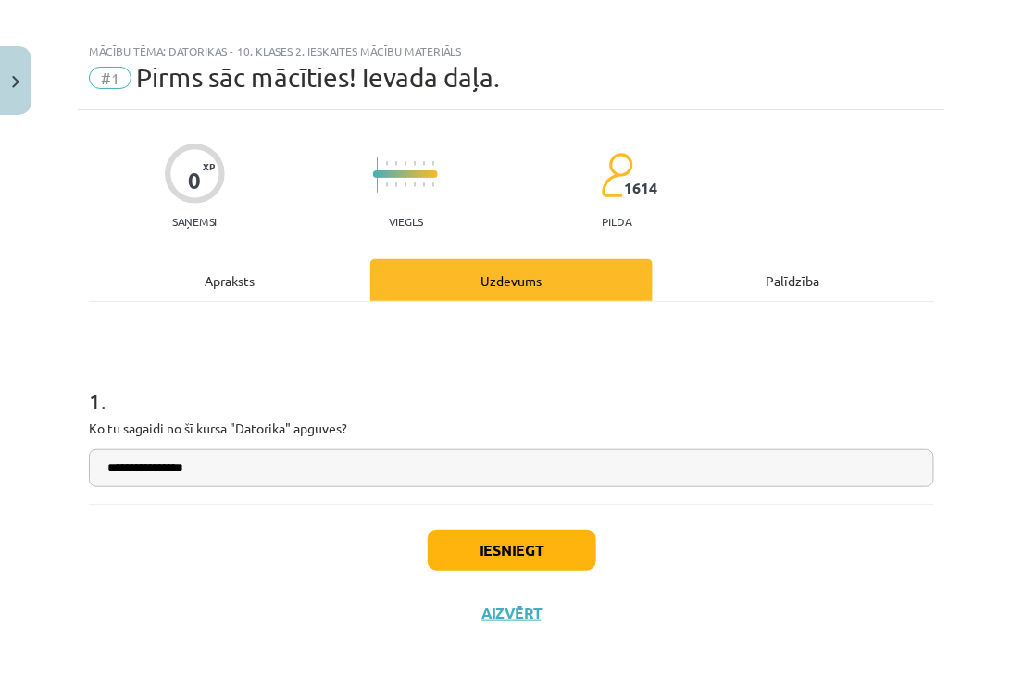
type input "**********"
click at [508, 546] on button "Iesniegt" at bounding box center [512, 550] width 169 height 41
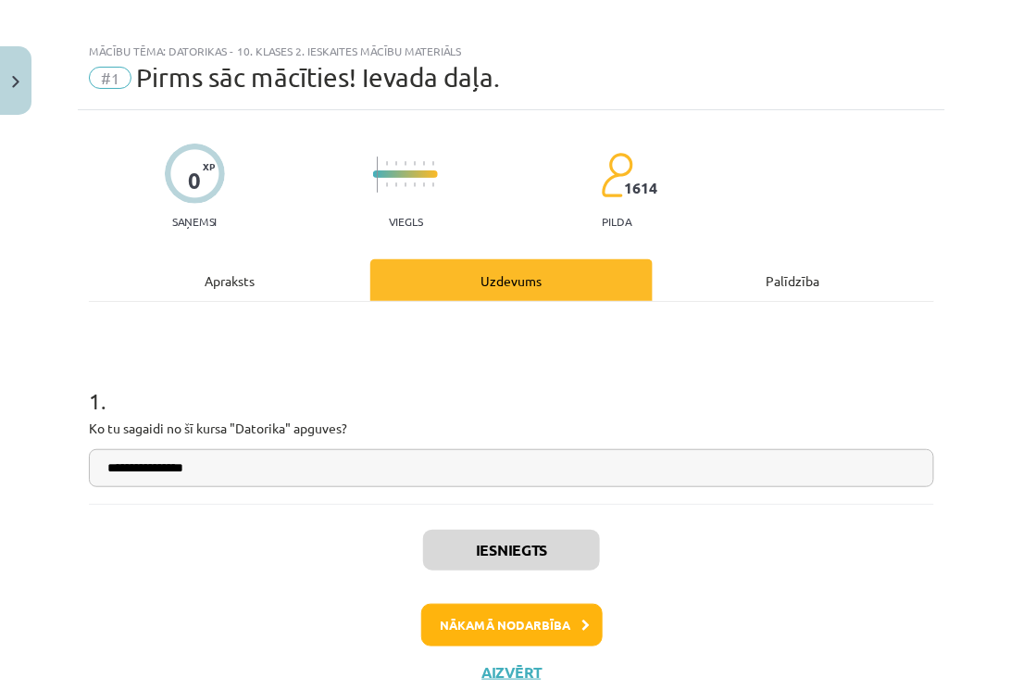
scroll to position [71, 0]
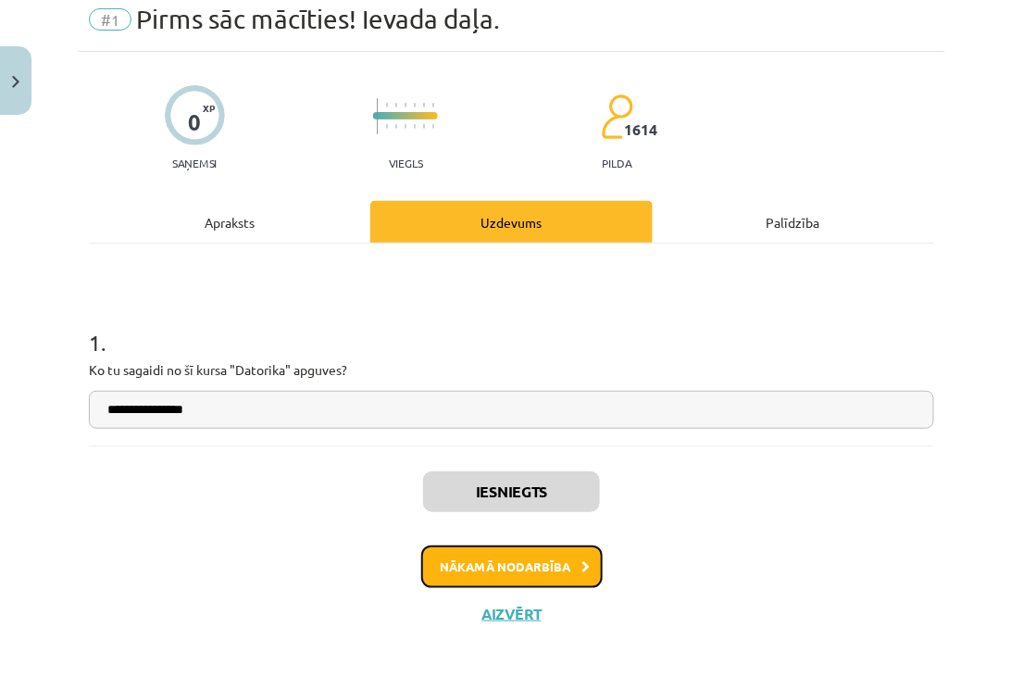
click at [553, 565] on button "Nākamā nodarbība" at bounding box center [511, 566] width 181 height 43
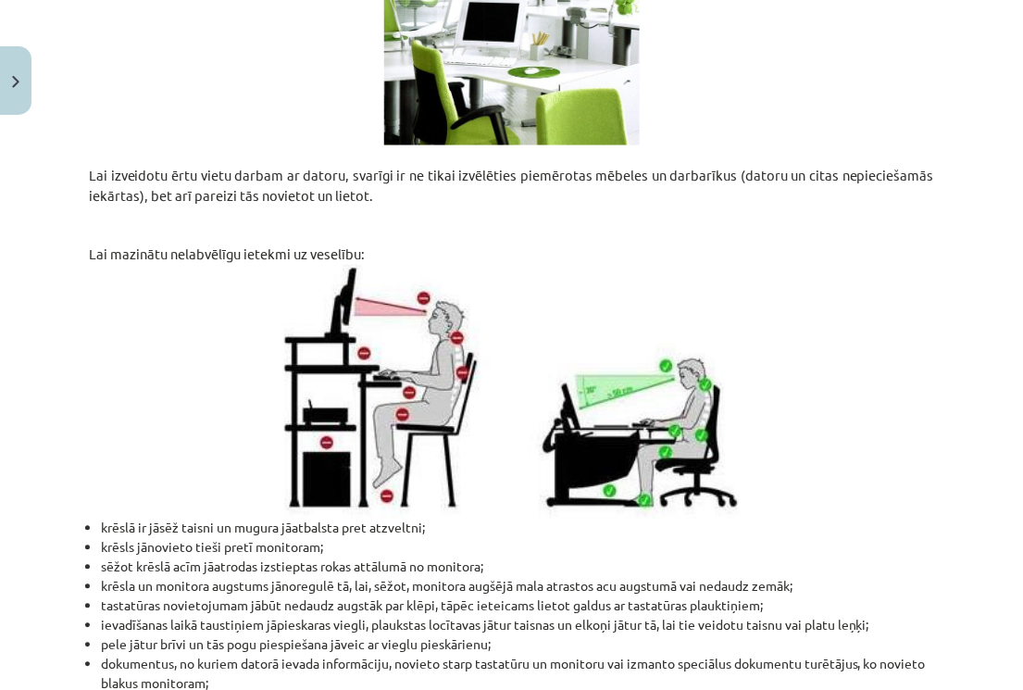
scroll to position [635, 0]
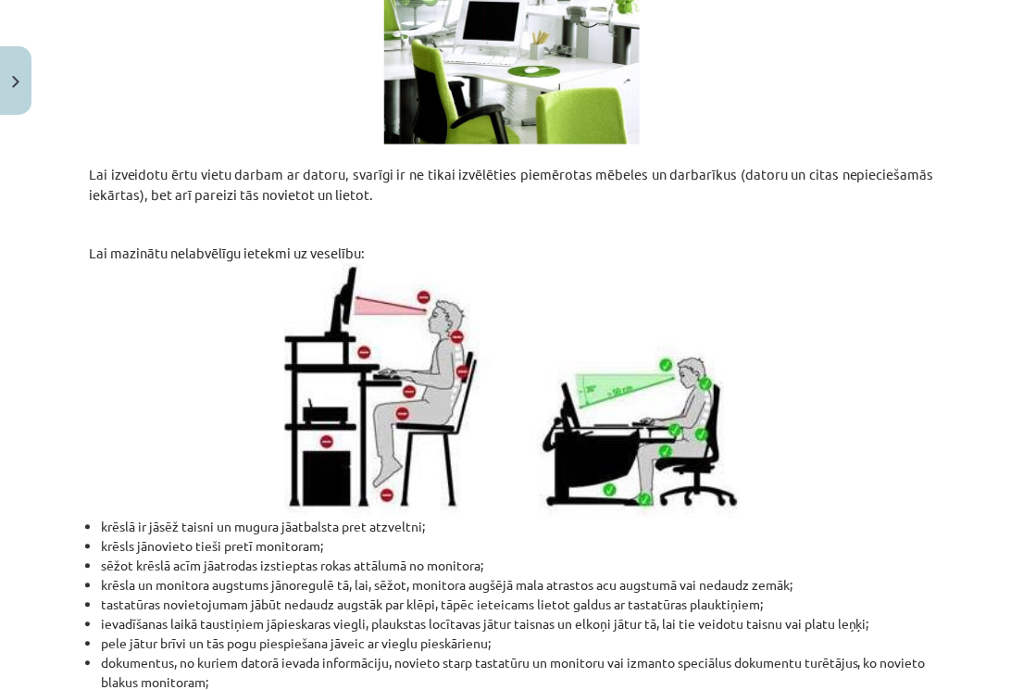
click at [625, 389] on img at bounding box center [512, 391] width 456 height 254
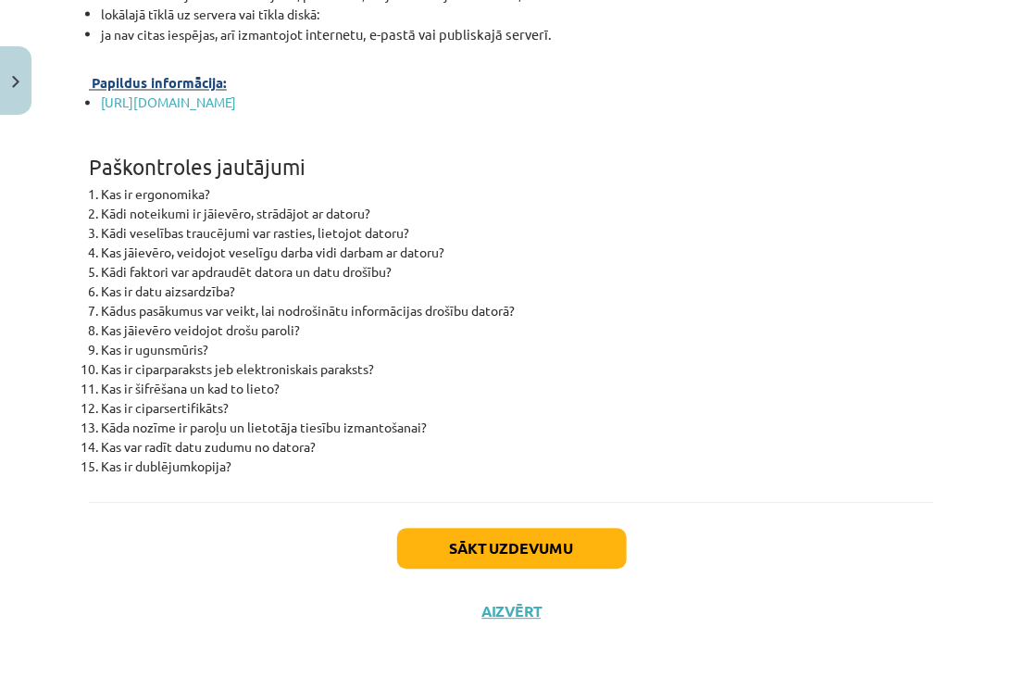
scroll to position [5989, 0]
click at [439, 552] on button "Sākt uzdevumu" at bounding box center [512, 549] width 230 height 41
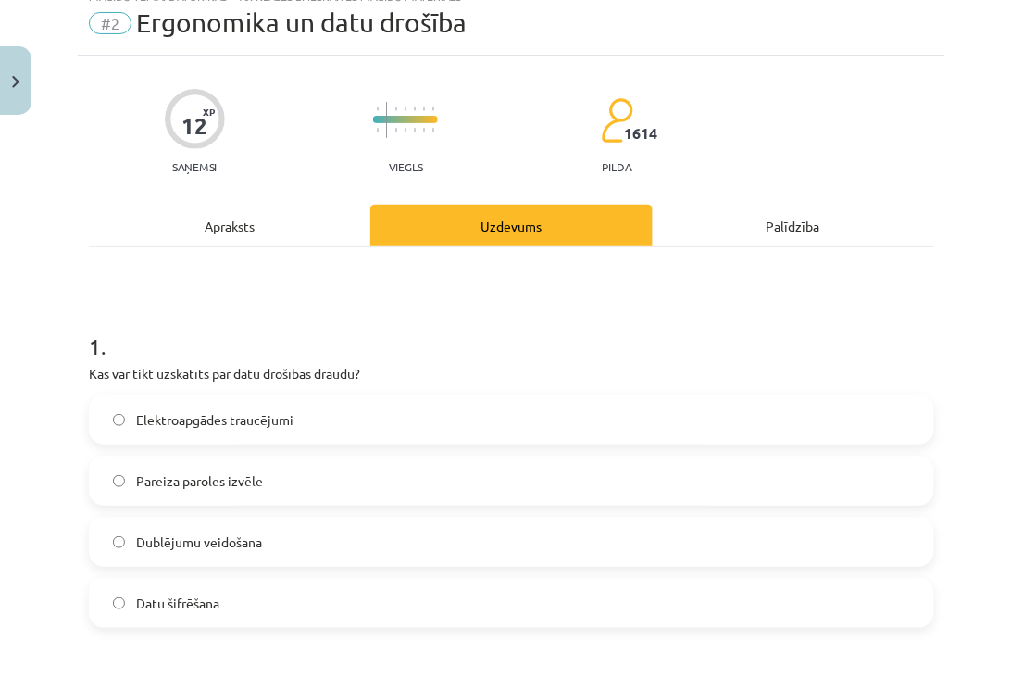
scroll to position [46, 0]
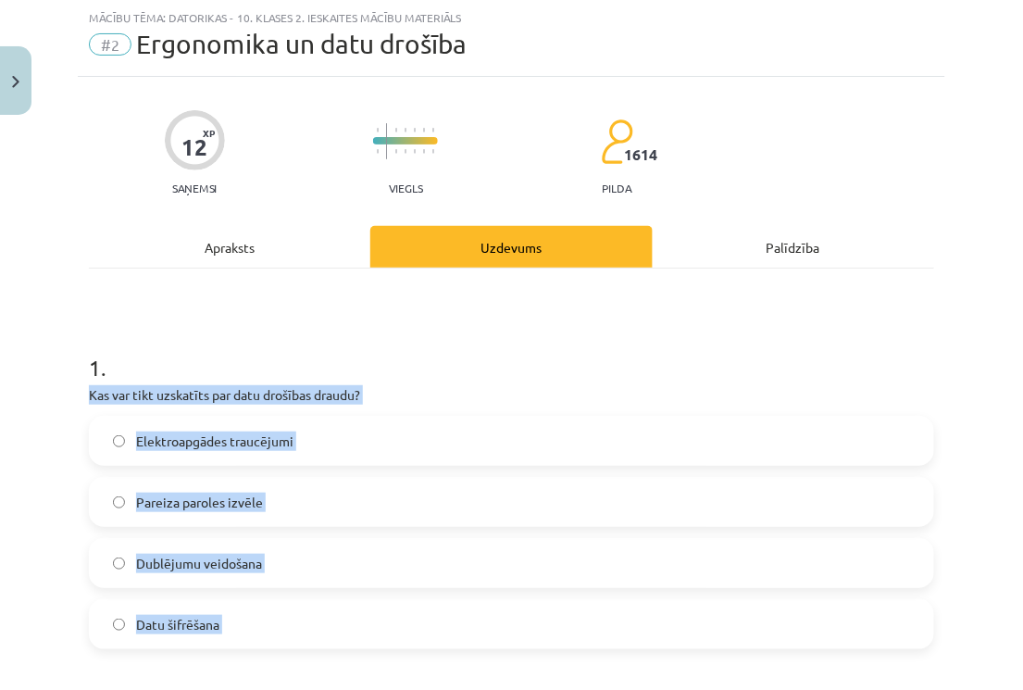
drag, startPoint x: 82, startPoint y: 394, endPoint x: 227, endPoint y: 652, distance: 295.2
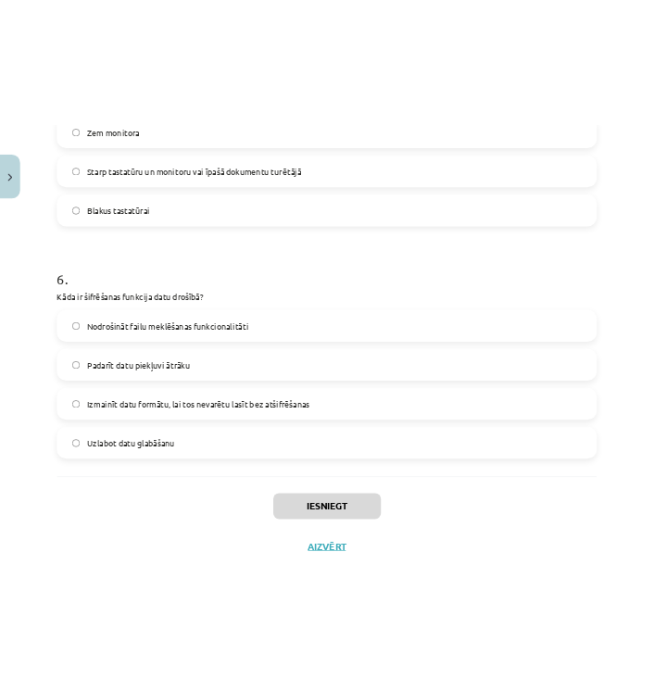
scroll to position [2039, 0]
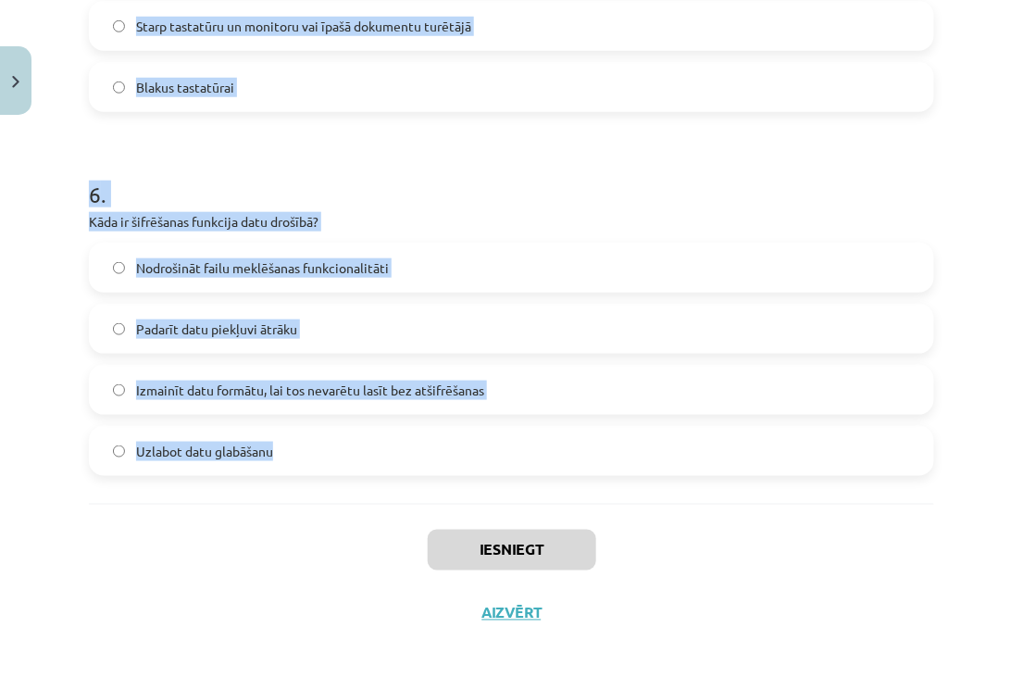
click at [318, 459] on label "Uzlabot datu glabāšanu" at bounding box center [512, 451] width 842 height 46
copy form "Kas var tikt uzskatīts par datu drošības draudu? Elektroapgādes traucējumi Pare…"
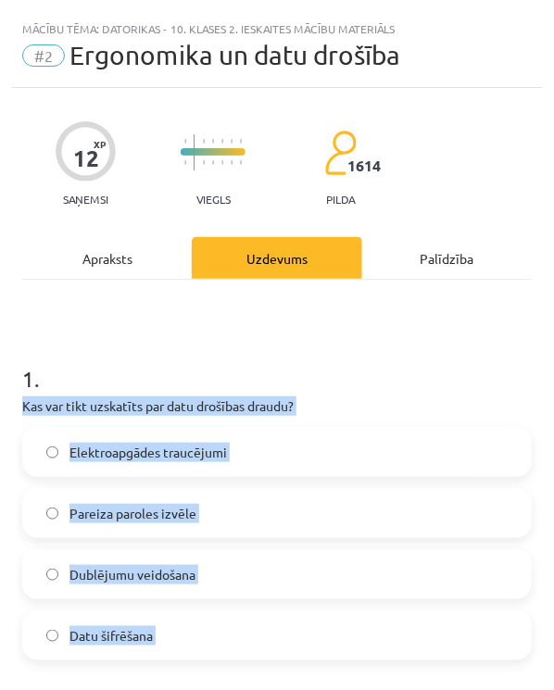
scroll to position [1, 0]
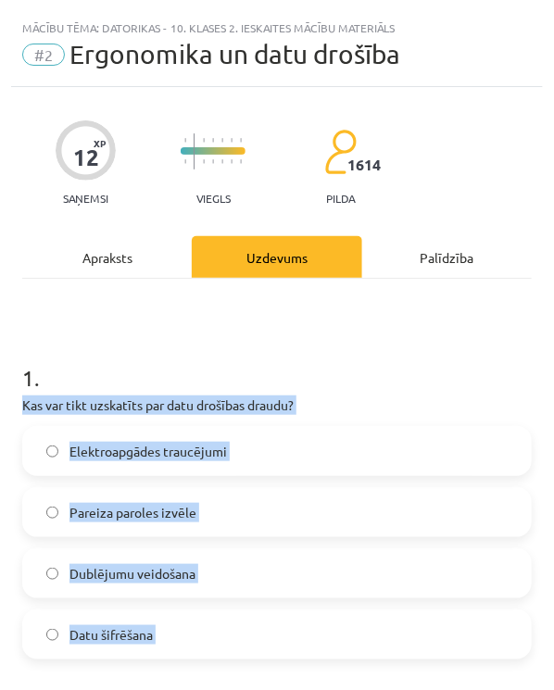
click at [347, 438] on label "Elektroapgādes traucējumi" at bounding box center [277, 451] width 506 height 46
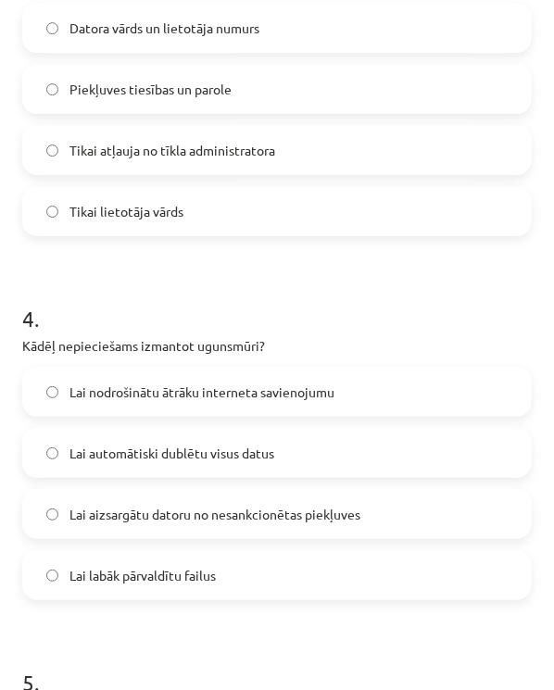
scroll to position [1152, 0]
click at [59, 511] on label "Lai aizsargātu datoru no nesankcionētas piekļuves" at bounding box center [277, 514] width 506 height 46
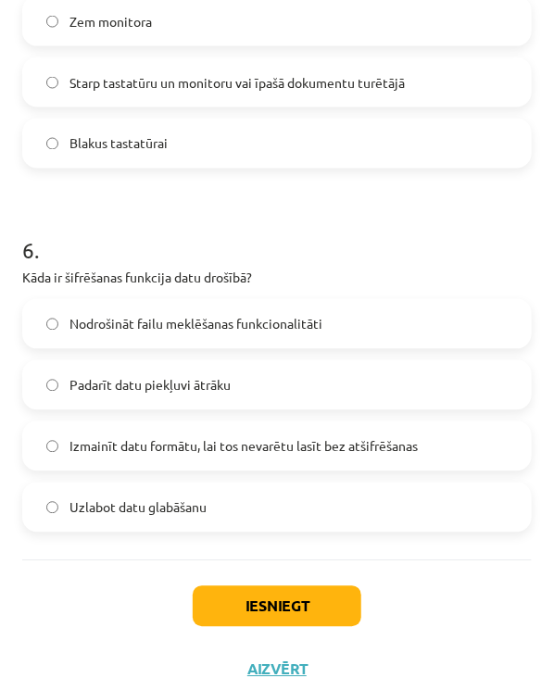
scroll to position [1955, 0]
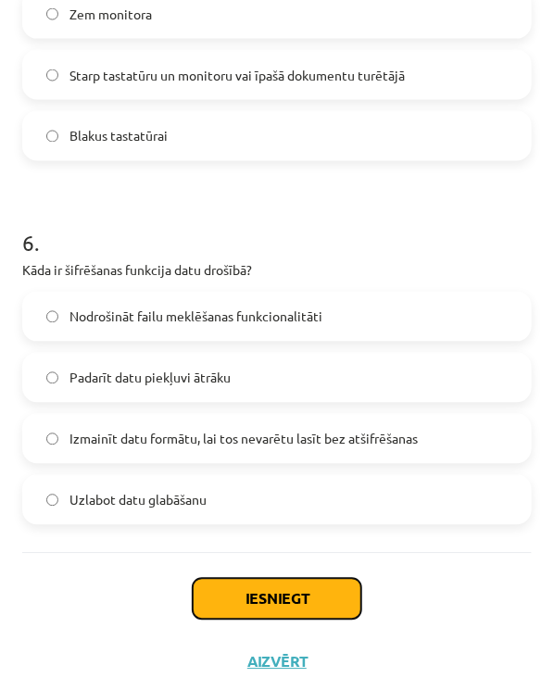
click at [215, 592] on button "Iesniegt" at bounding box center [277, 599] width 169 height 41
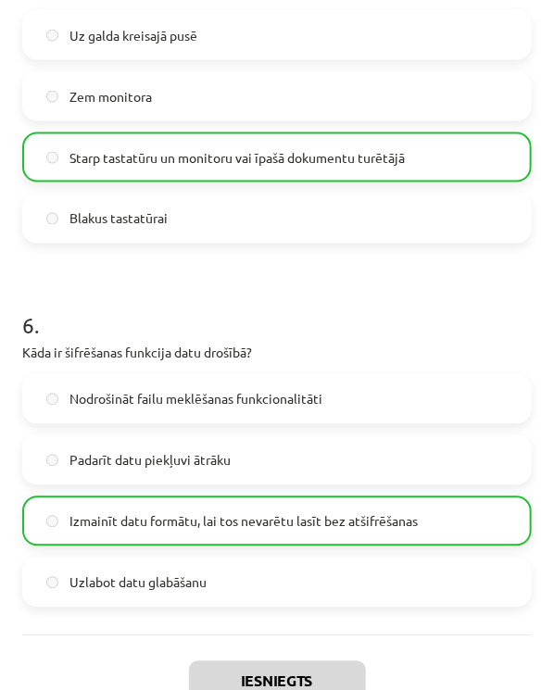
scroll to position [2027, 0]
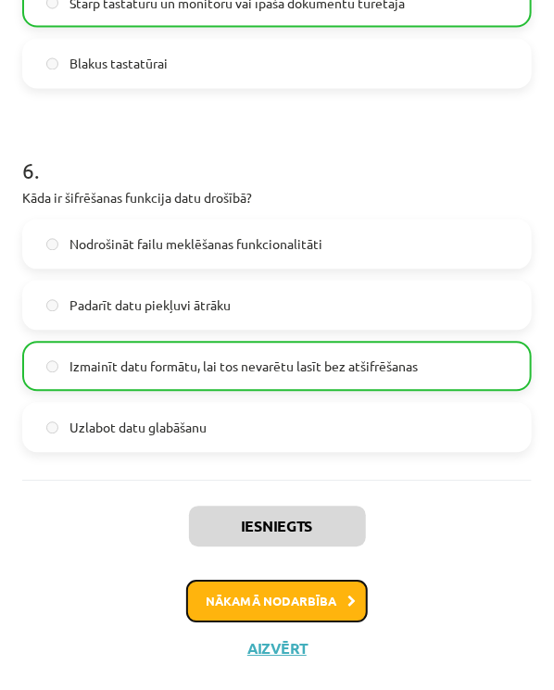
click at [265, 597] on button "Nākamā nodarbība" at bounding box center [276, 602] width 181 height 43
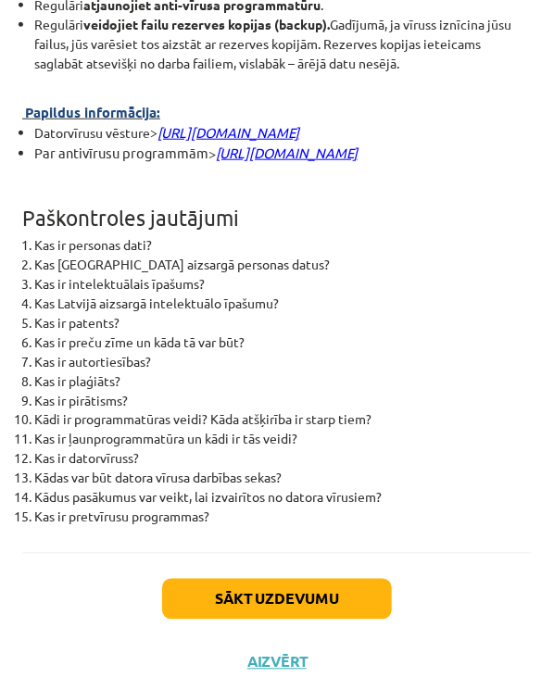
scroll to position [5902, 0]
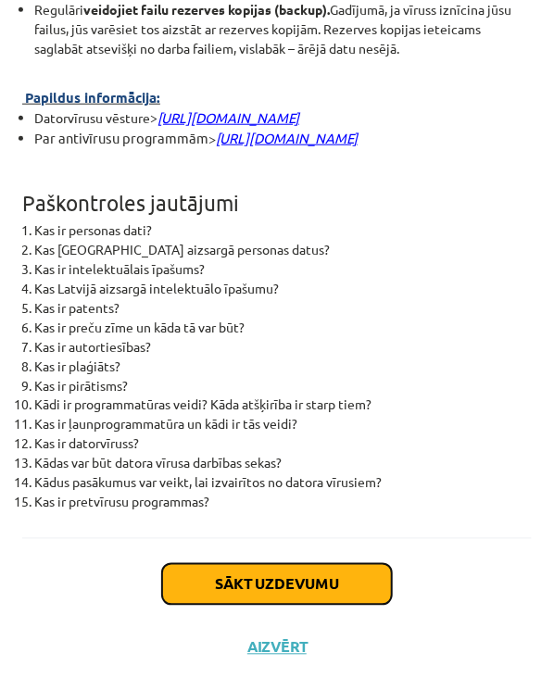
click at [278, 580] on button "Sākt uzdevumu" at bounding box center [277, 584] width 230 height 41
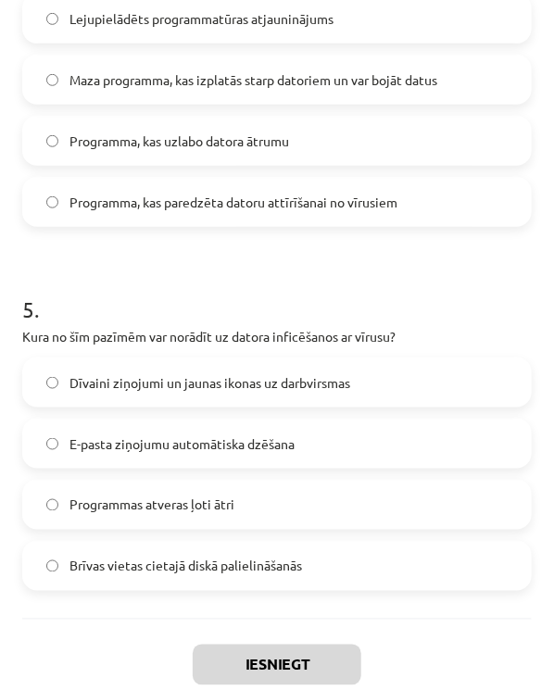
scroll to position [1634, 0]
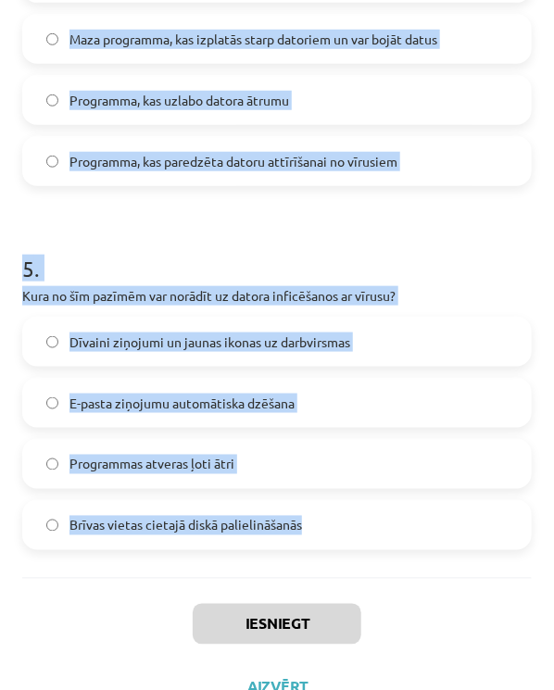
drag, startPoint x: 25, startPoint y: 164, endPoint x: 321, endPoint y: 487, distance: 438.4
copy form "1 . Kura ir sensitīvu datu kategorija atbilstoši Fizisko personu datu aizsardzī…"
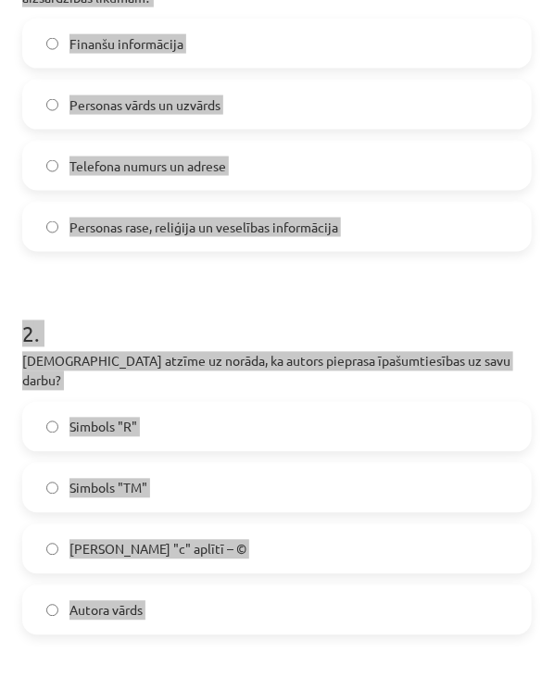
scroll to position [334, 0]
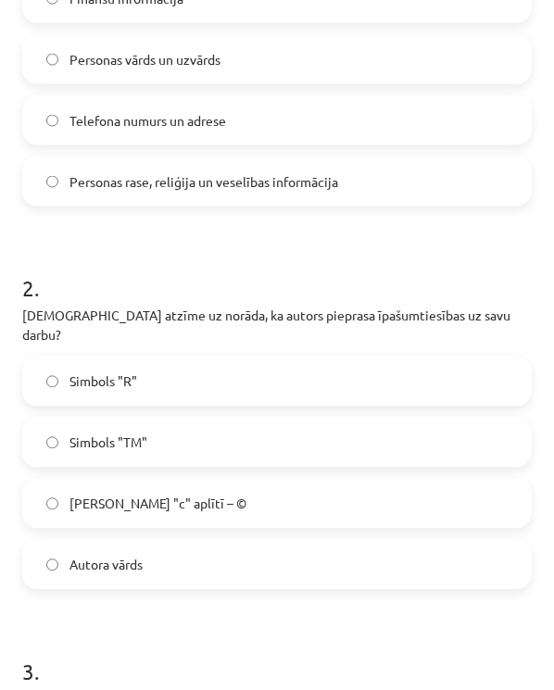
scroll to position [504, 0]
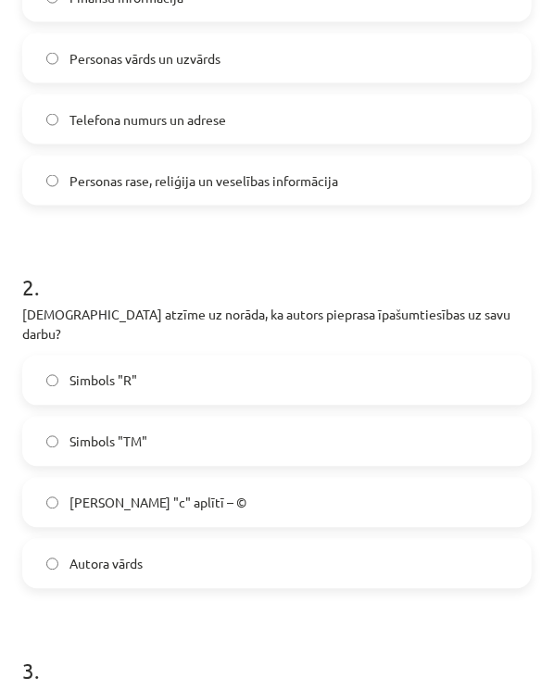
click at [194, 261] on h1 "2 ." at bounding box center [276, 271] width 509 height 57
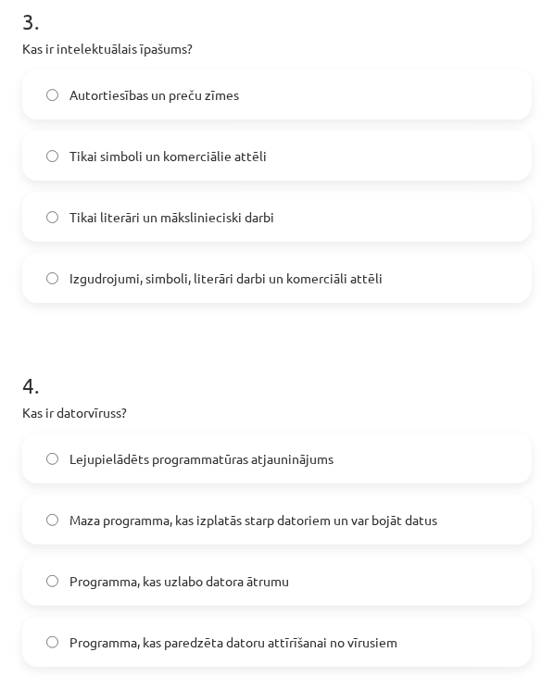
scroll to position [1159, 0]
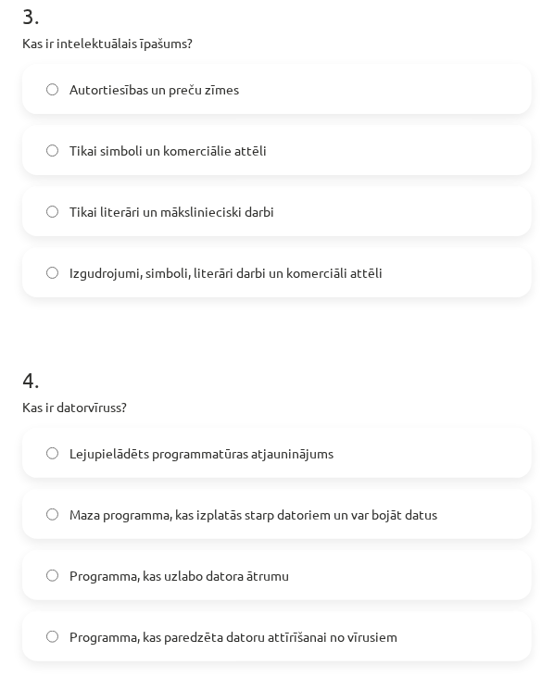
click at [58, 491] on label "Maza programma, kas izplatās starp datoriem un var bojāt datus" at bounding box center [277, 514] width 506 height 46
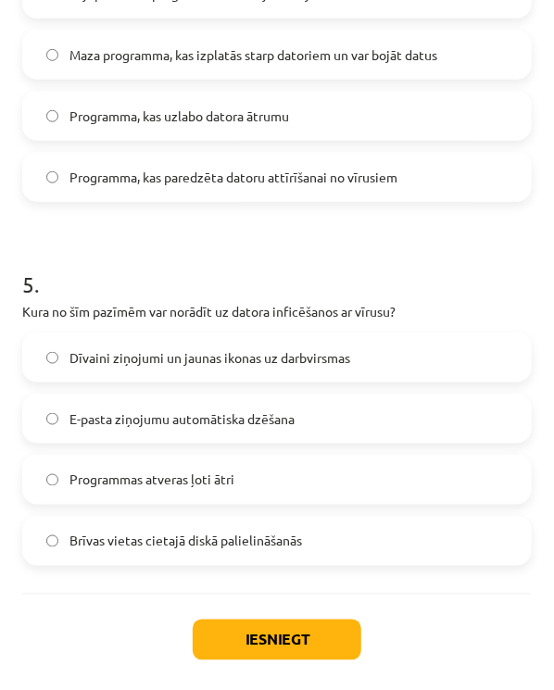
scroll to position [1634, 0]
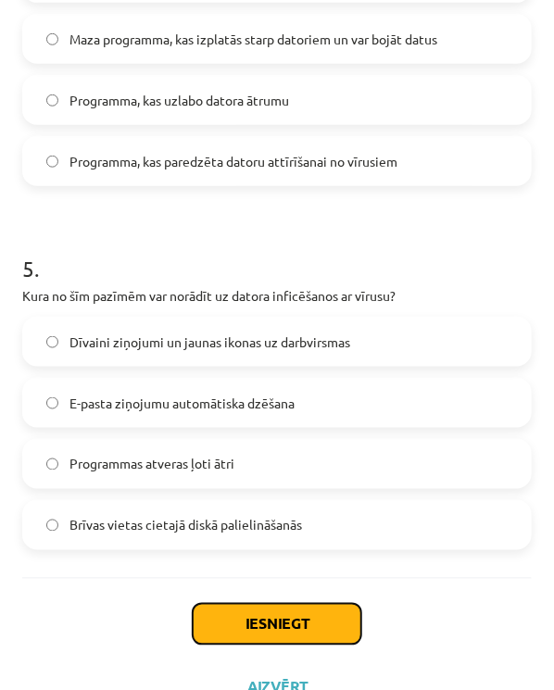
click at [259, 604] on button "Iesniegt" at bounding box center [277, 624] width 169 height 41
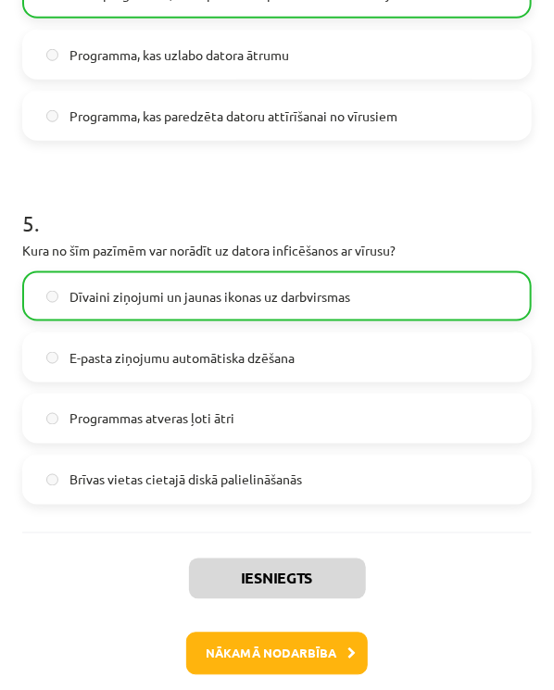
scroll to position [1693, 0]
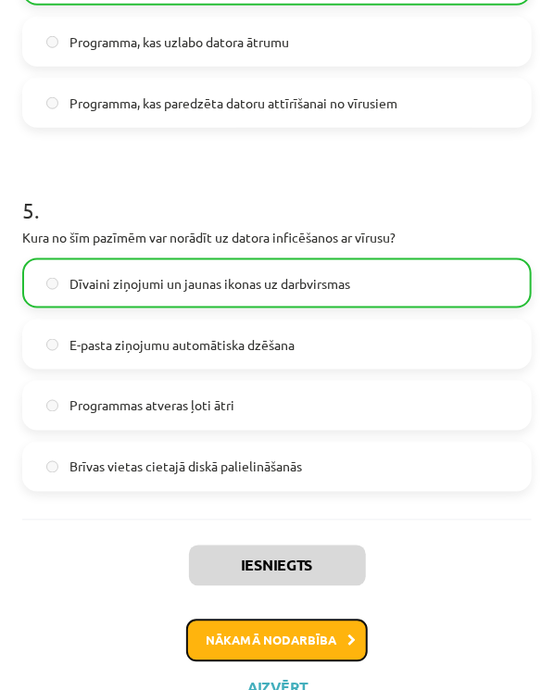
click at [292, 619] on button "Nākamā nodarbība" at bounding box center [276, 640] width 181 height 43
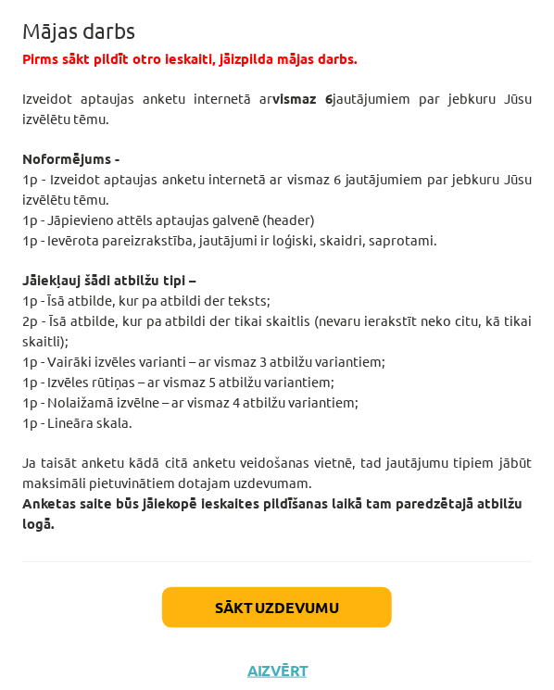
scroll to position [4070, 0]
click at [299, 661] on button "Aizvērt" at bounding box center [277, 670] width 70 height 19
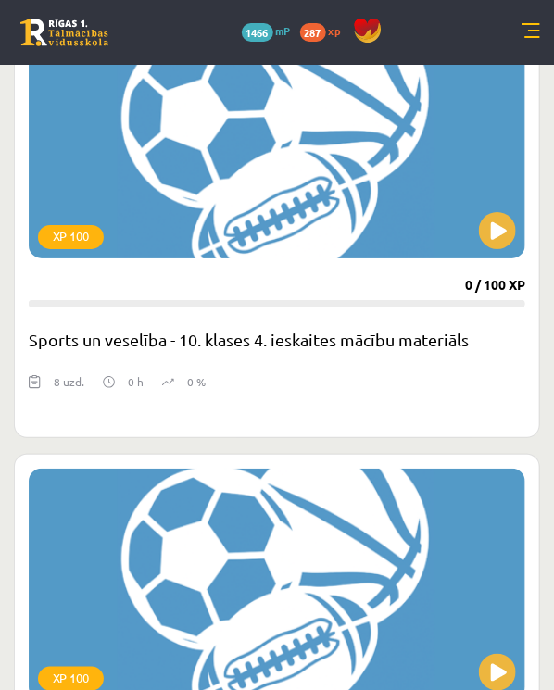
scroll to position [2642, 0]
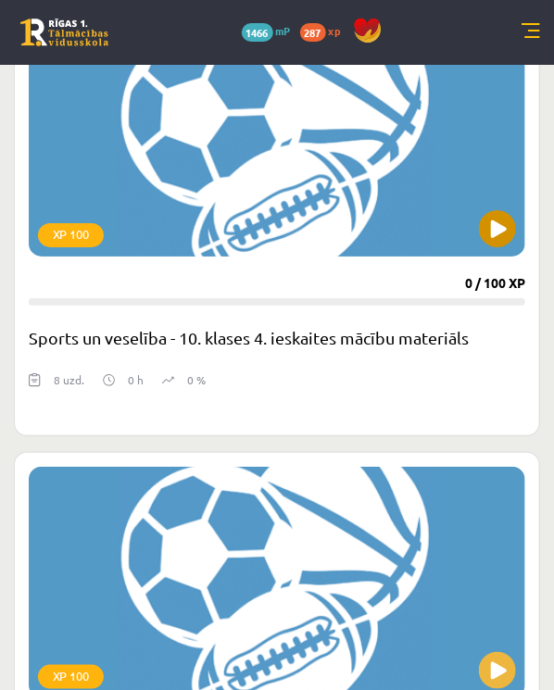
click at [305, 193] on div "XP 100" at bounding box center [277, 140] width 496 height 231
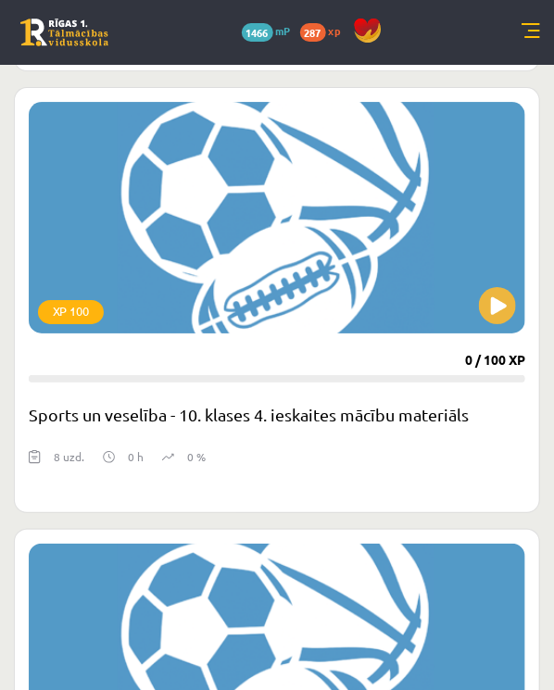
scroll to position [2481, 0]
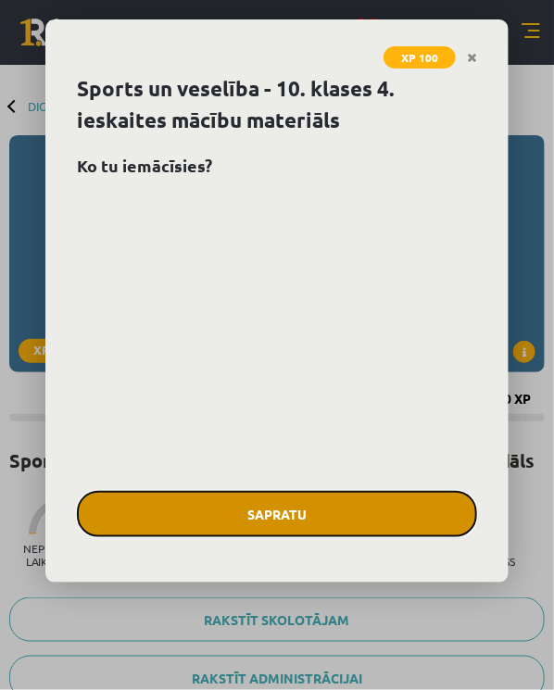
click at [293, 514] on button "Sapratu" at bounding box center [277, 514] width 400 height 46
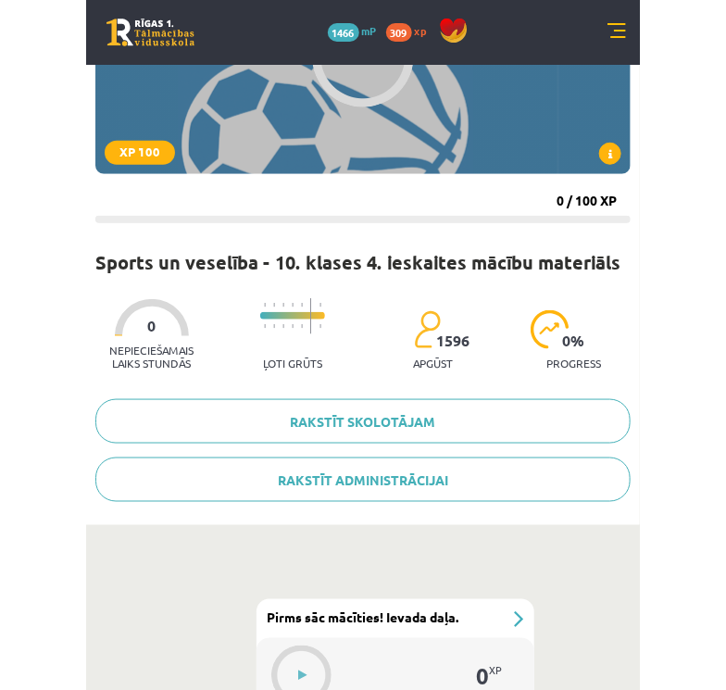
scroll to position [200, 0]
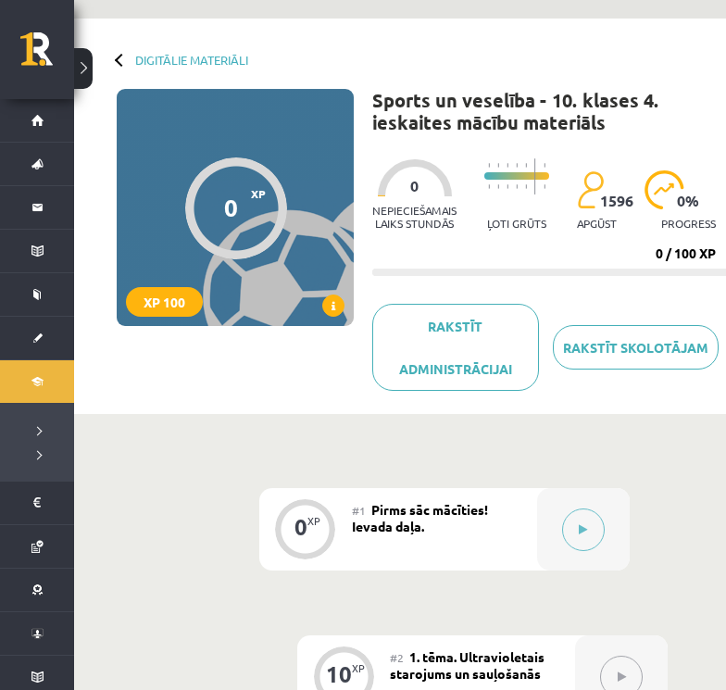
scroll to position [0, 4]
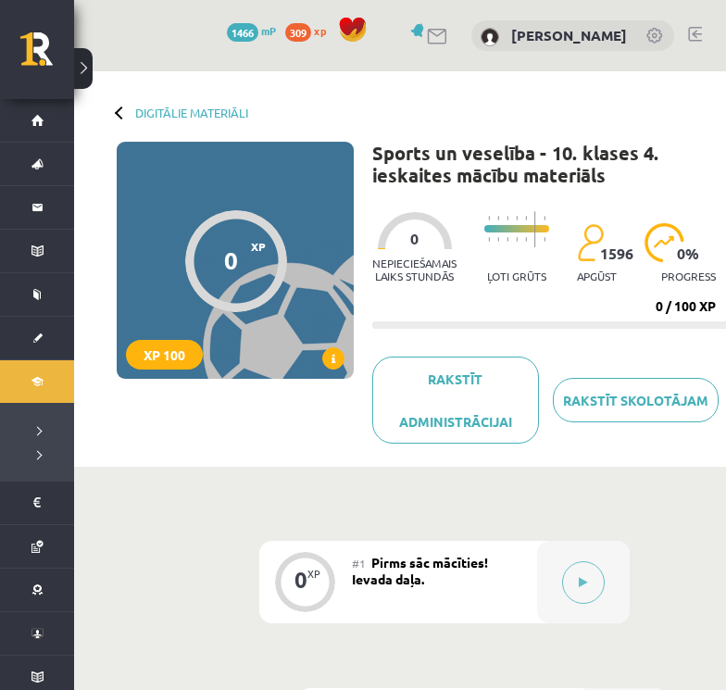
click at [287, 267] on div "0 XP XP 100" at bounding box center [235, 260] width 237 height 237
click at [553, 577] on button at bounding box center [583, 582] width 43 height 43
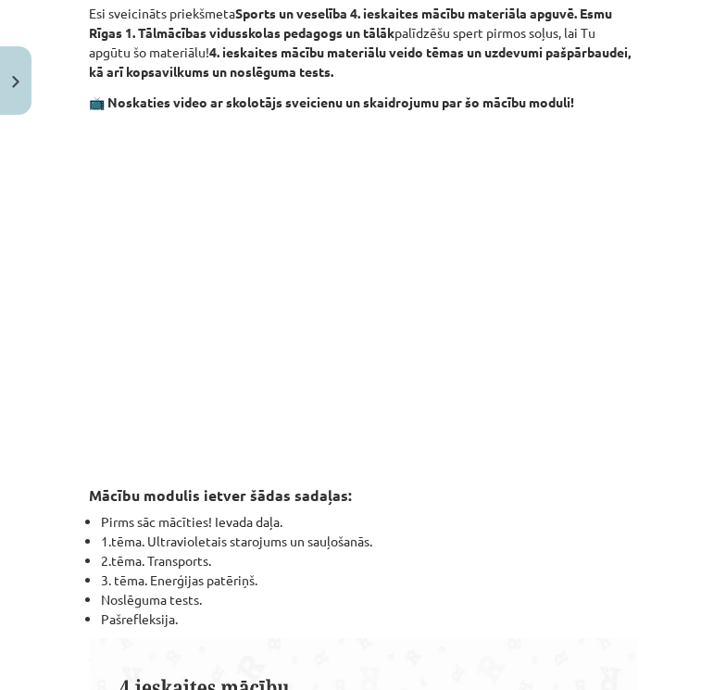
scroll to position [0, 0]
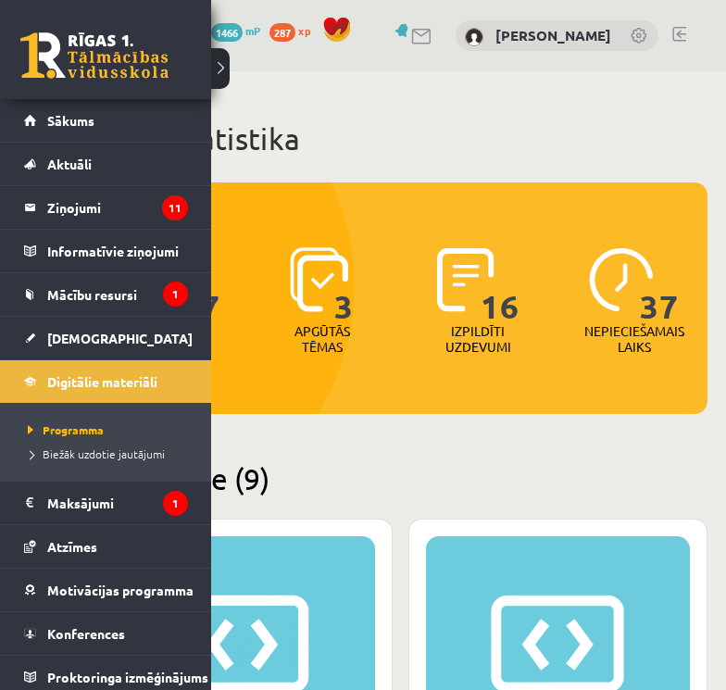
scroll to position [1467, 0]
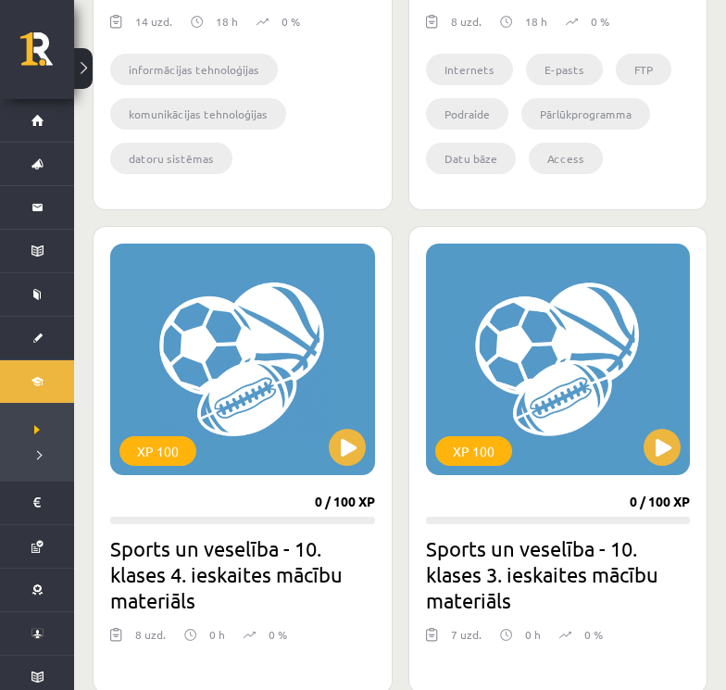
click at [368, 571] on h2 "Sports un veselība - 10. klases 4. ieskaites mācību materiāls" at bounding box center [242, 574] width 265 height 78
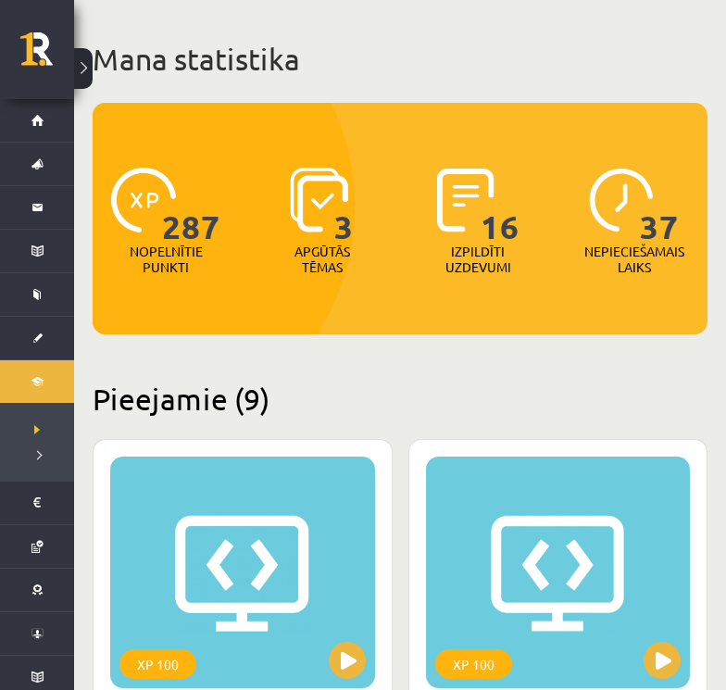
scroll to position [0, 0]
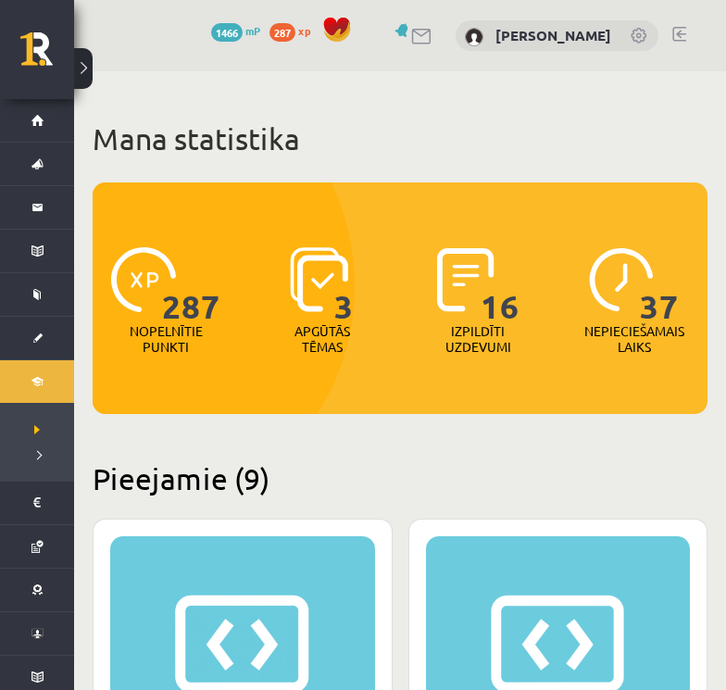
click at [413, 34] on link at bounding box center [422, 37] width 22 height 16
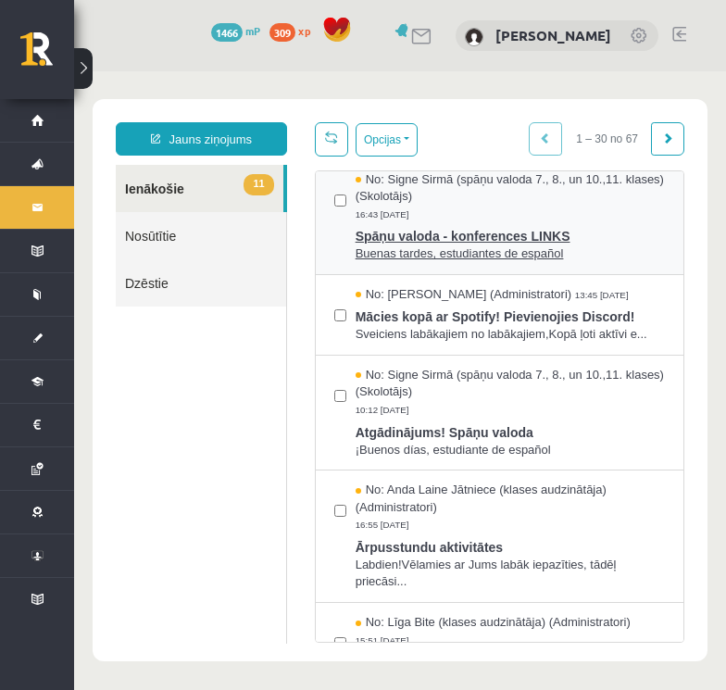
scroll to position [278, 0]
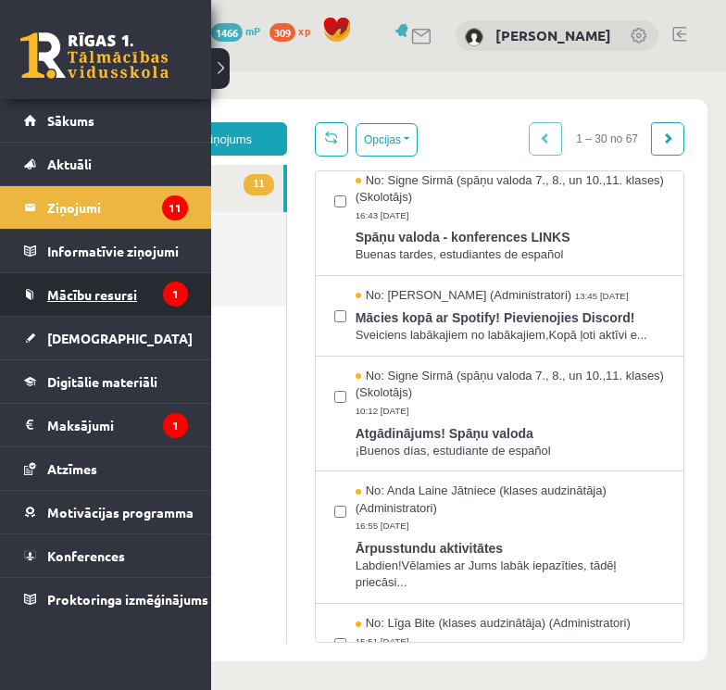
click at [85, 299] on span "Mācību resursi" at bounding box center [92, 294] width 90 height 17
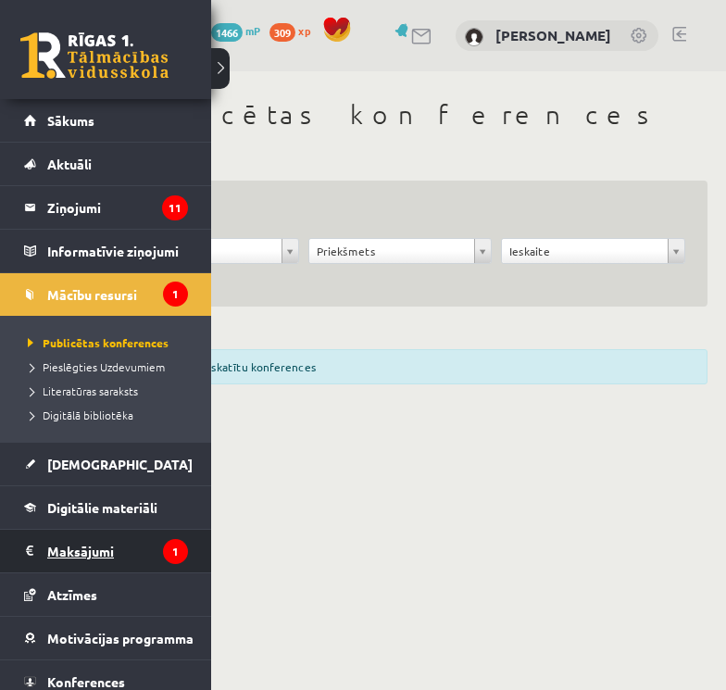
click at [104, 556] on legend "Maksājumi 1" at bounding box center [117, 551] width 141 height 43
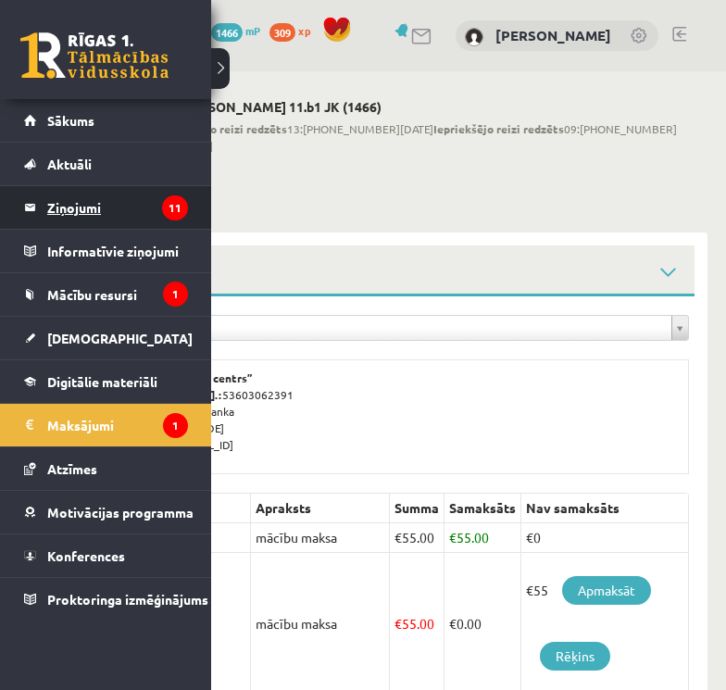
click at [106, 215] on legend "Ziņojumi 11" at bounding box center [117, 207] width 141 height 43
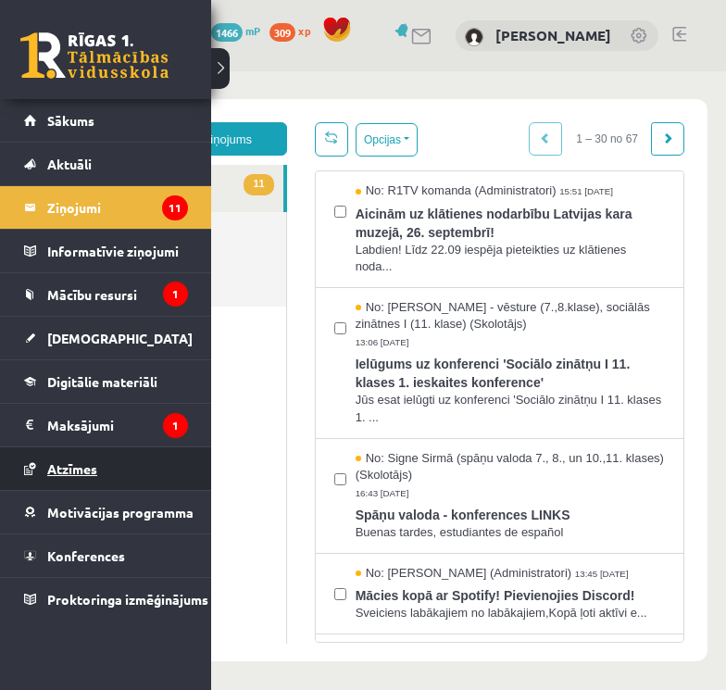
click at [69, 471] on span "Atzīmes" at bounding box center [72, 468] width 50 height 17
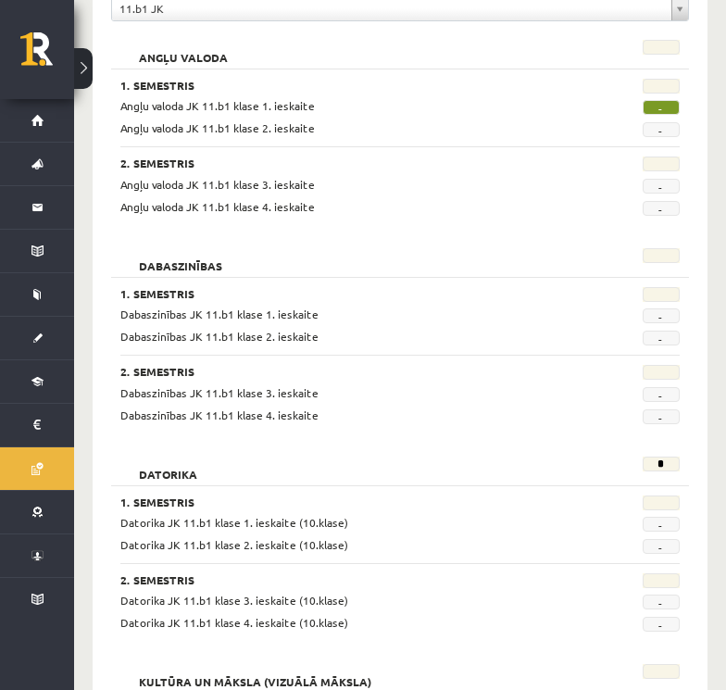
scroll to position [324, 0]
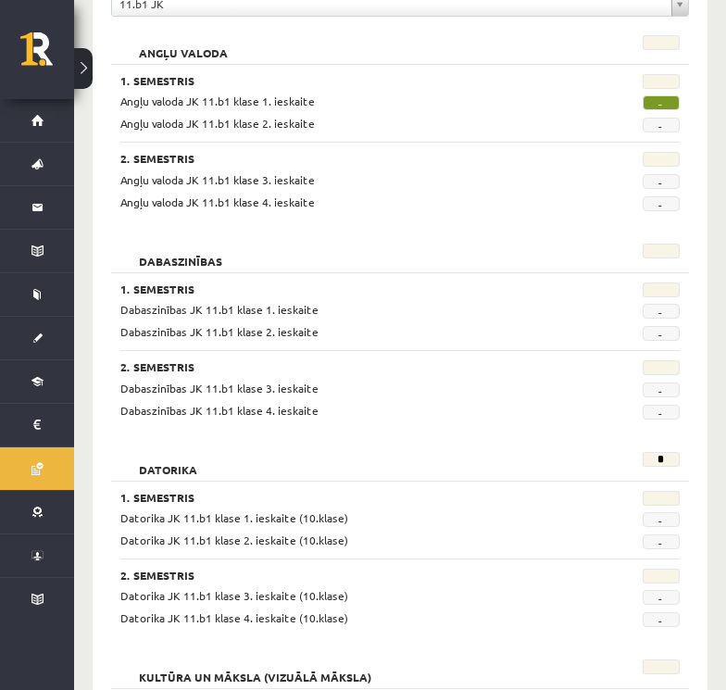
click at [663, 106] on span "-" at bounding box center [661, 102] width 37 height 15
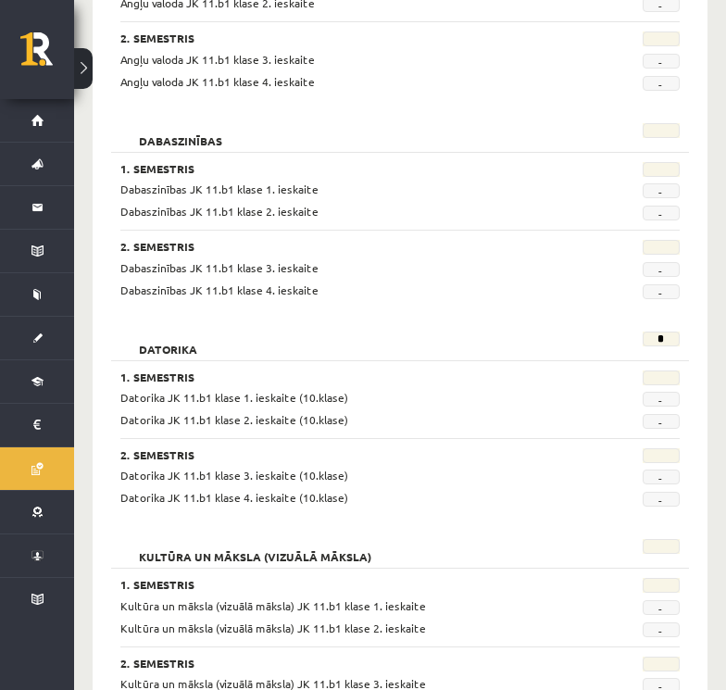
scroll to position [0, 0]
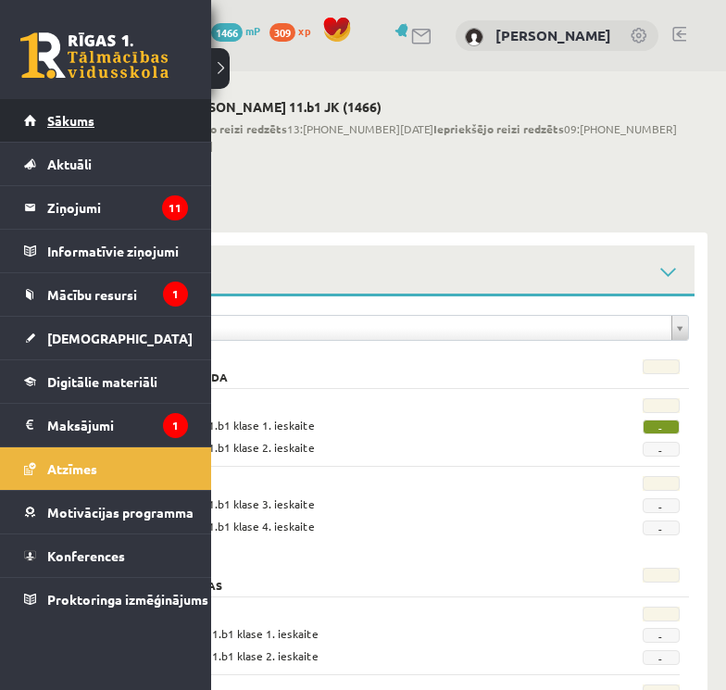
click at [67, 127] on span "Sākums" at bounding box center [70, 120] width 47 height 17
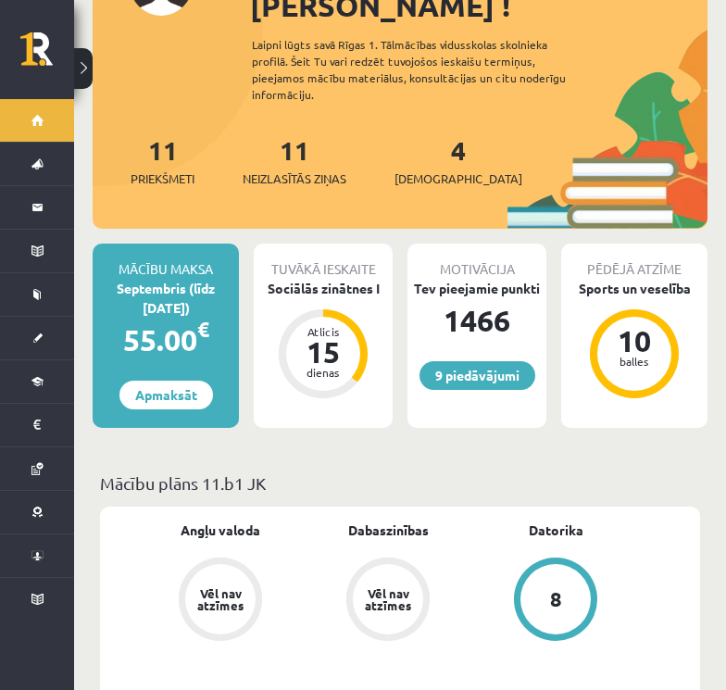
scroll to position [278, 0]
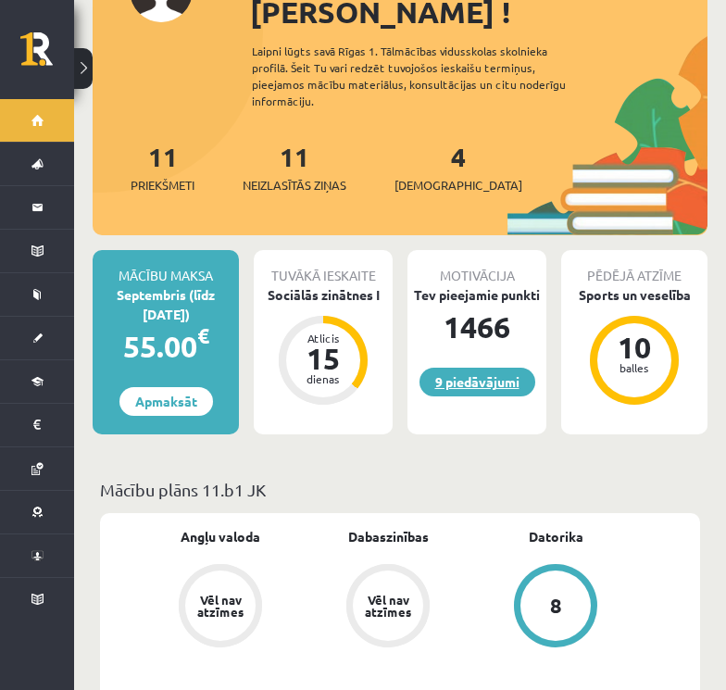
click at [490, 368] on link "9 piedāvājumi" at bounding box center [477, 382] width 116 height 29
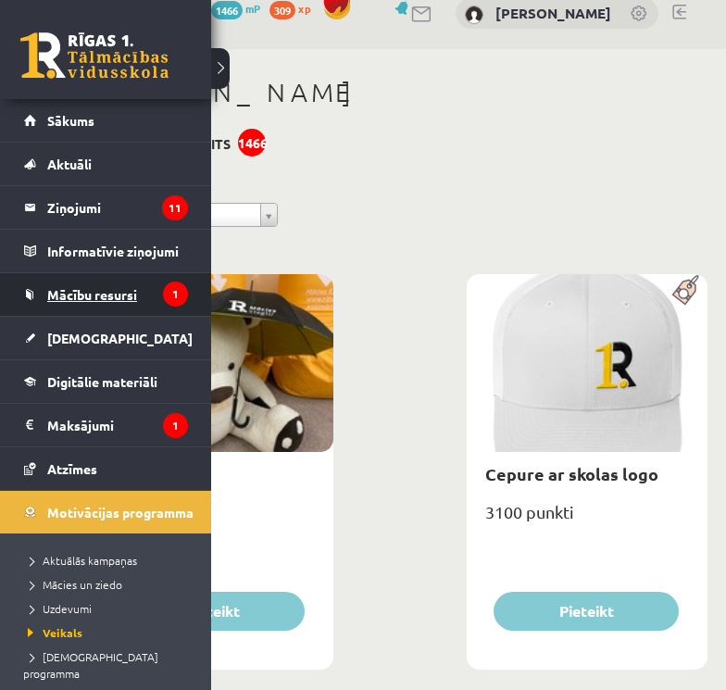
click at [71, 288] on span "Mācību resursi" at bounding box center [92, 294] width 90 height 17
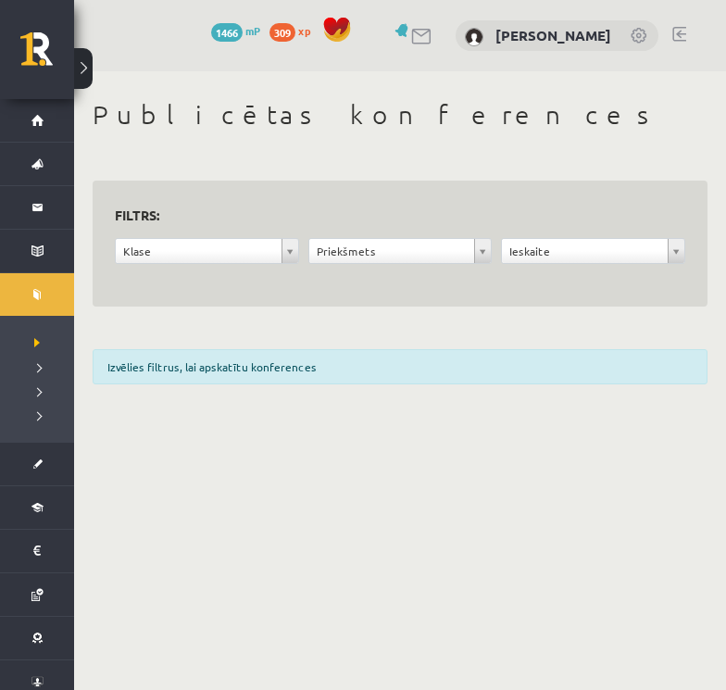
click at [279, 144] on div "**********" at bounding box center [400, 247] width 652 height 352
